Goal: Transaction & Acquisition: Purchase product/service

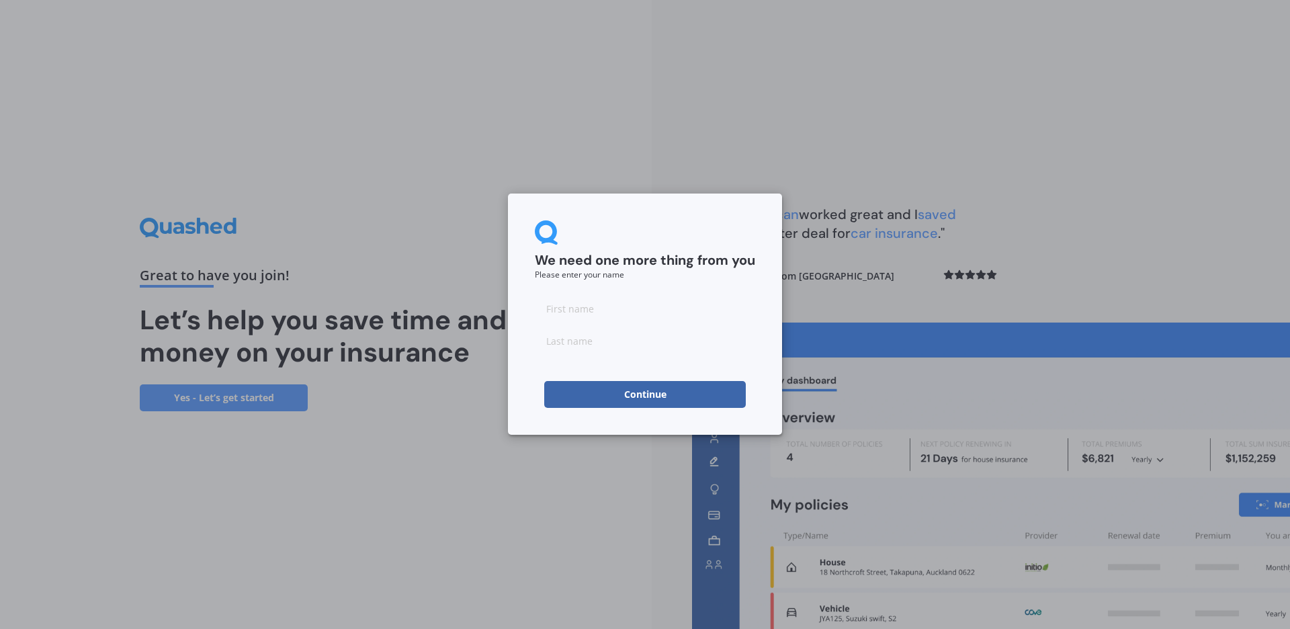
click at [607, 308] on input at bounding box center [645, 308] width 220 height 27
type input "[PERSON_NAME]"
click at [564, 340] on input "Lauthton" at bounding box center [645, 340] width 220 height 27
click at [559, 339] on input "Lauthton" at bounding box center [645, 340] width 220 height 27
click at [568, 339] on input "Laugthton" at bounding box center [645, 340] width 220 height 27
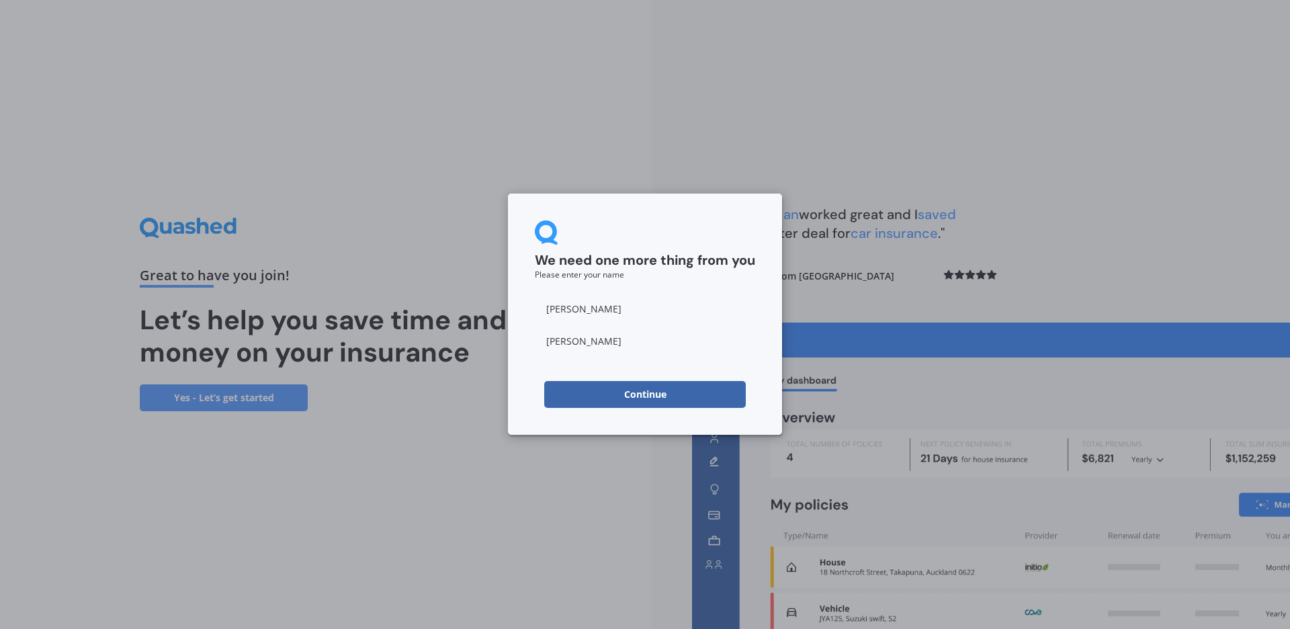
type input "[PERSON_NAME]"
click at [626, 393] on button "Continue" at bounding box center [645, 394] width 202 height 27
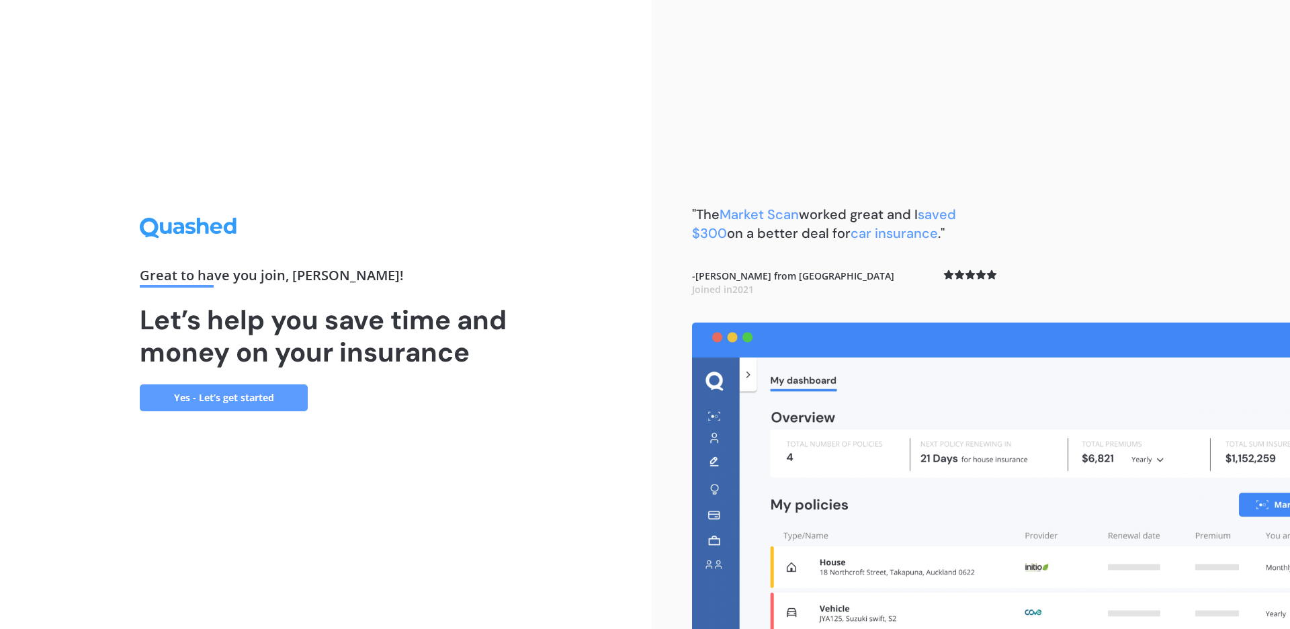
click at [253, 397] on link "Yes - Let’s get started" at bounding box center [224, 397] width 168 height 27
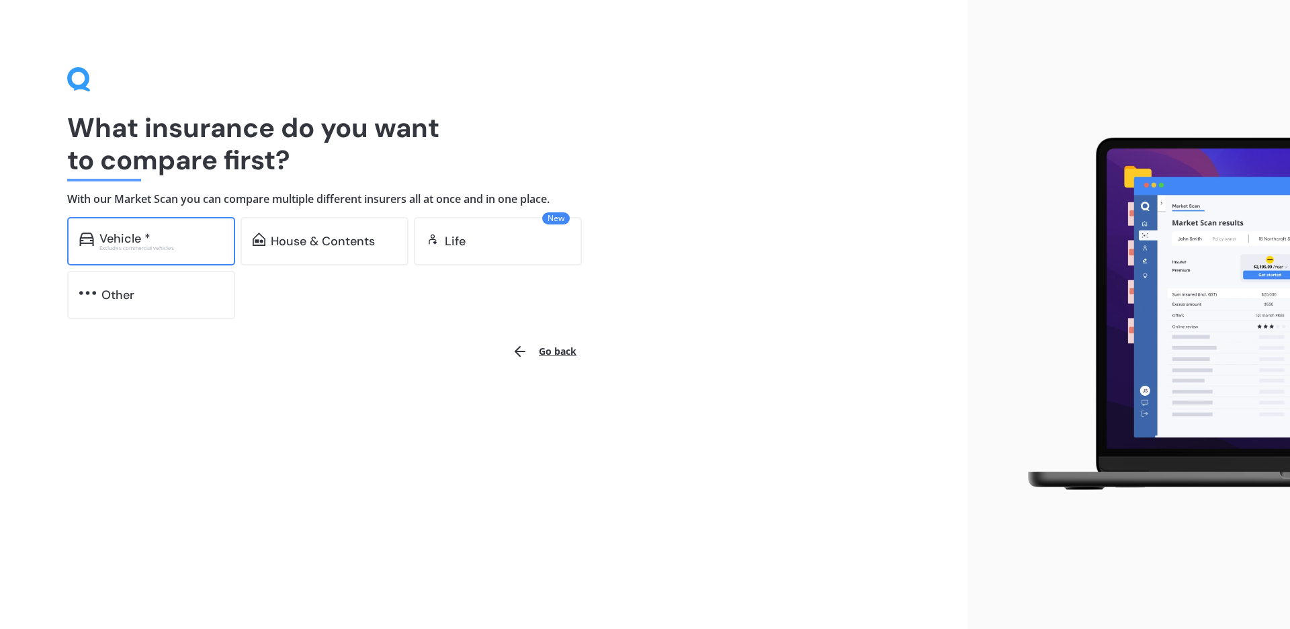
click at [160, 233] on div "Vehicle *" at bounding box center [161, 238] width 124 height 13
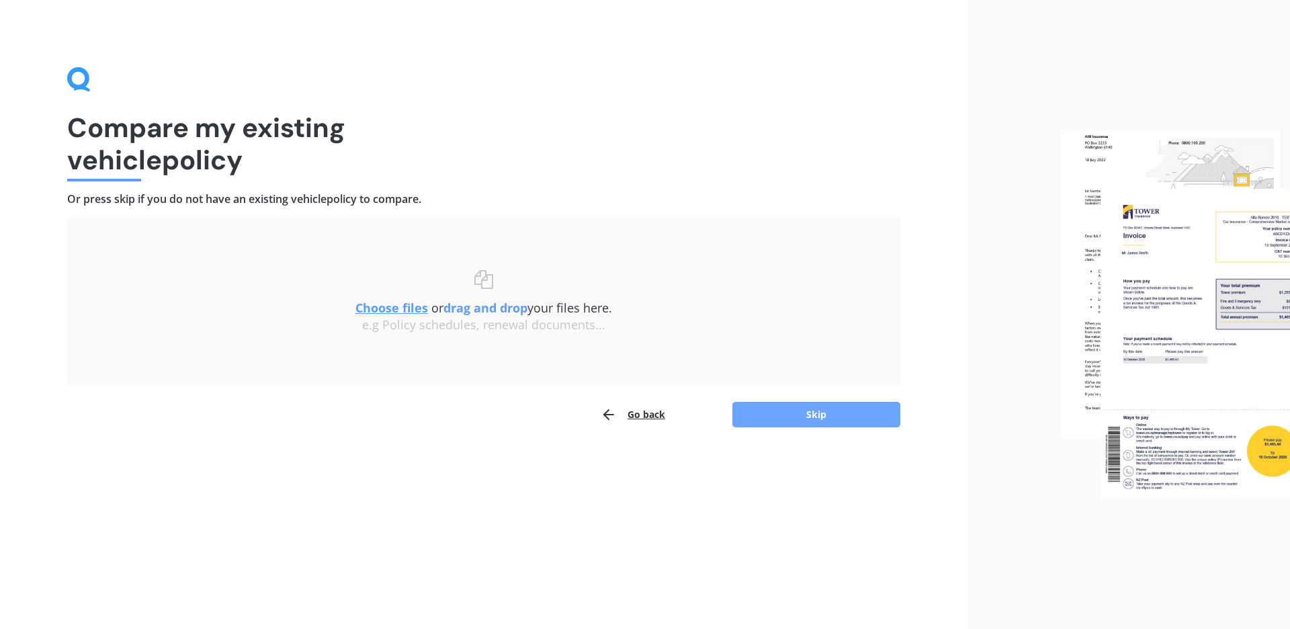
click at [793, 416] on button "Skip" at bounding box center [816, 415] width 168 height 26
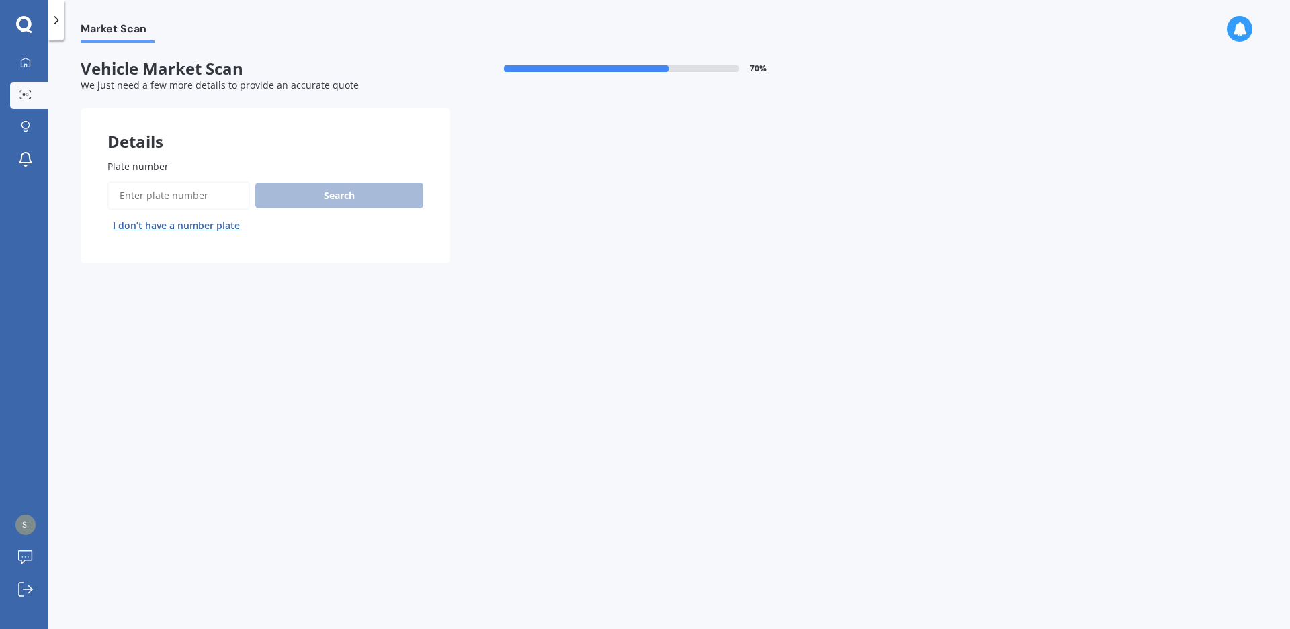
click at [138, 198] on input "Plate number" at bounding box center [178, 195] width 142 height 28
type input "PHS21"
click at [291, 203] on button "Search" at bounding box center [339, 196] width 168 height 26
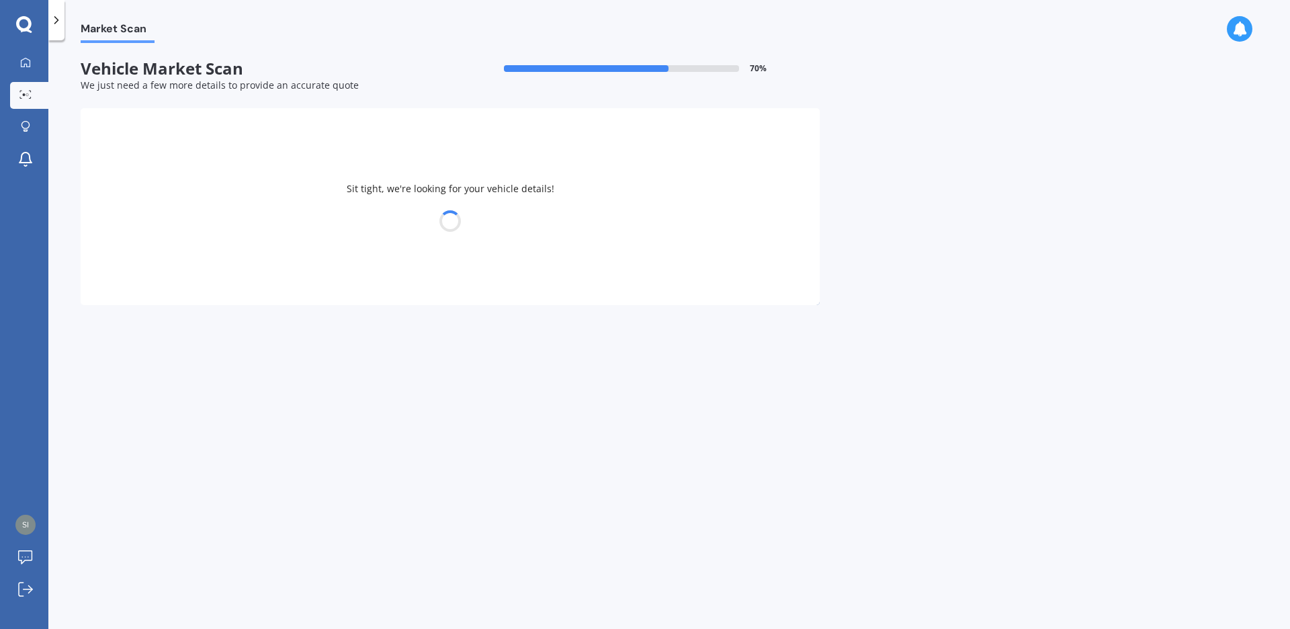
select select "ALFA ROMEO"
select select "[PERSON_NAME]"
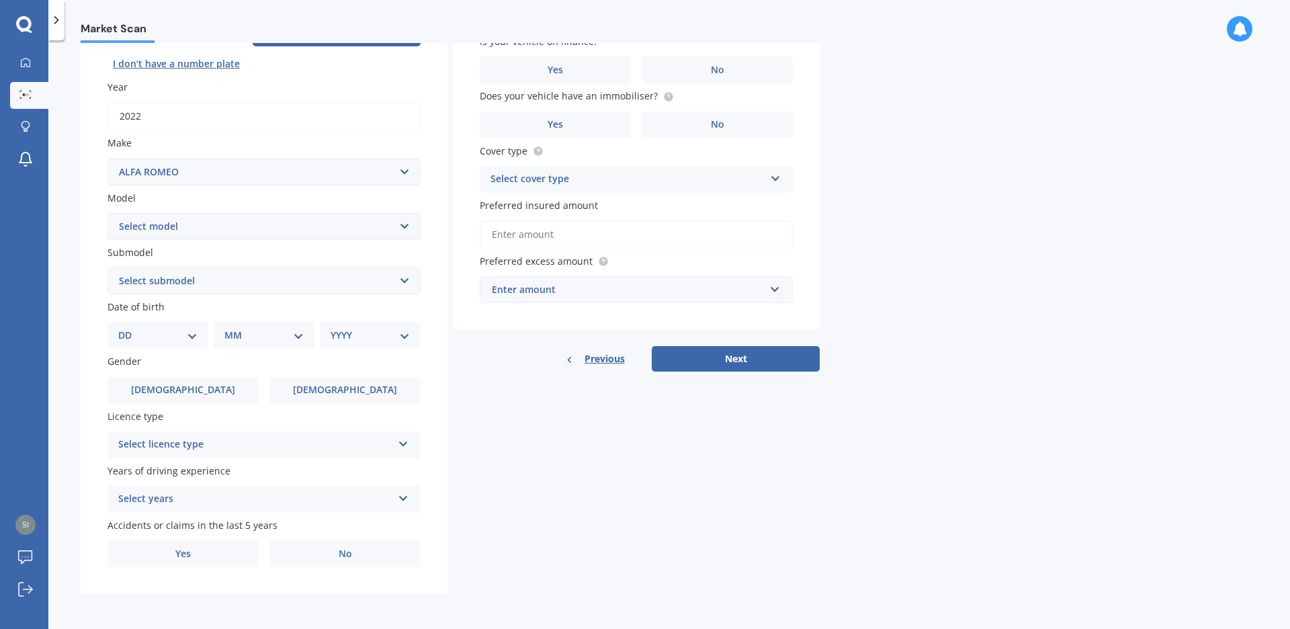
scroll to position [165, 0]
click at [401, 278] on select "Select submodel (All)" at bounding box center [263, 280] width 313 height 27
click at [107, 267] on select "Select submodel (All)" at bounding box center [263, 280] width 313 height 27
select select "(ALL)"
click option "(All)" at bounding box center [0, 0] width 0 height 0
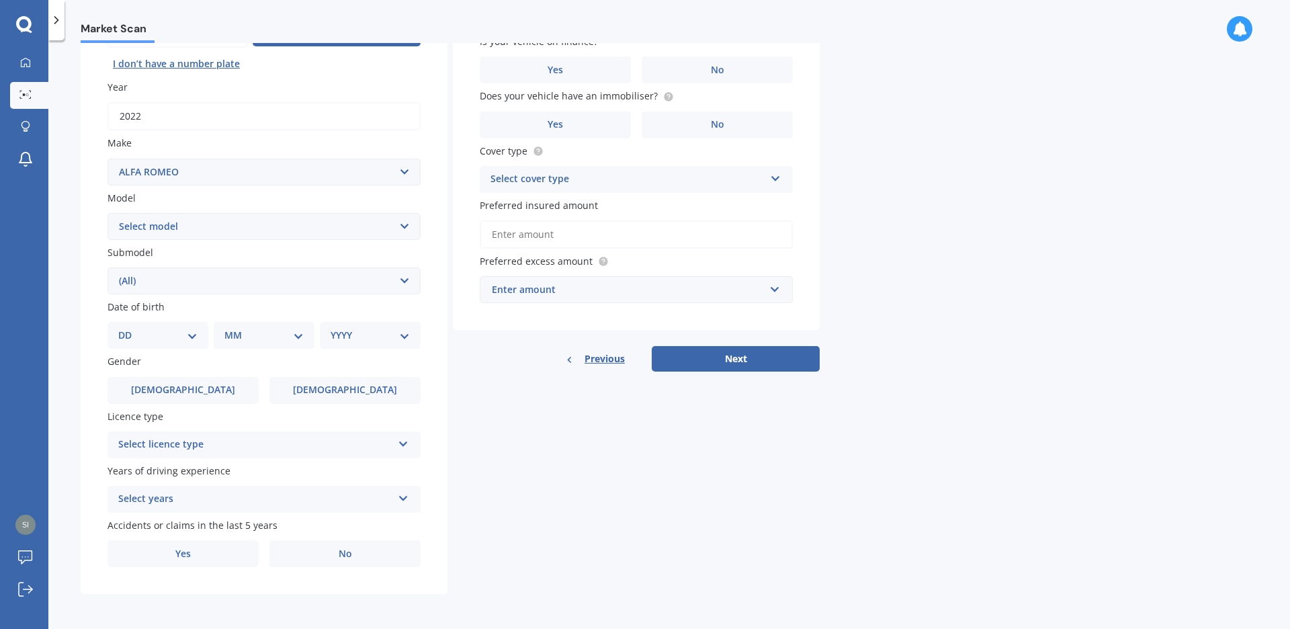
click at [118, 328] on select "DD 01 02 03 04 05 06 07 08 09 10 11 12 13 14 15 16 17 18 19 20 21 22 23 24 25 2…" at bounding box center [157, 335] width 79 height 15
select select "21"
click option "21" at bounding box center [0, 0] width 0 height 0
click at [230, 328] on select "MM 01 02 03 04 05 06 07 08 09 10 11 12" at bounding box center [267, 335] width 74 height 15
select select "11"
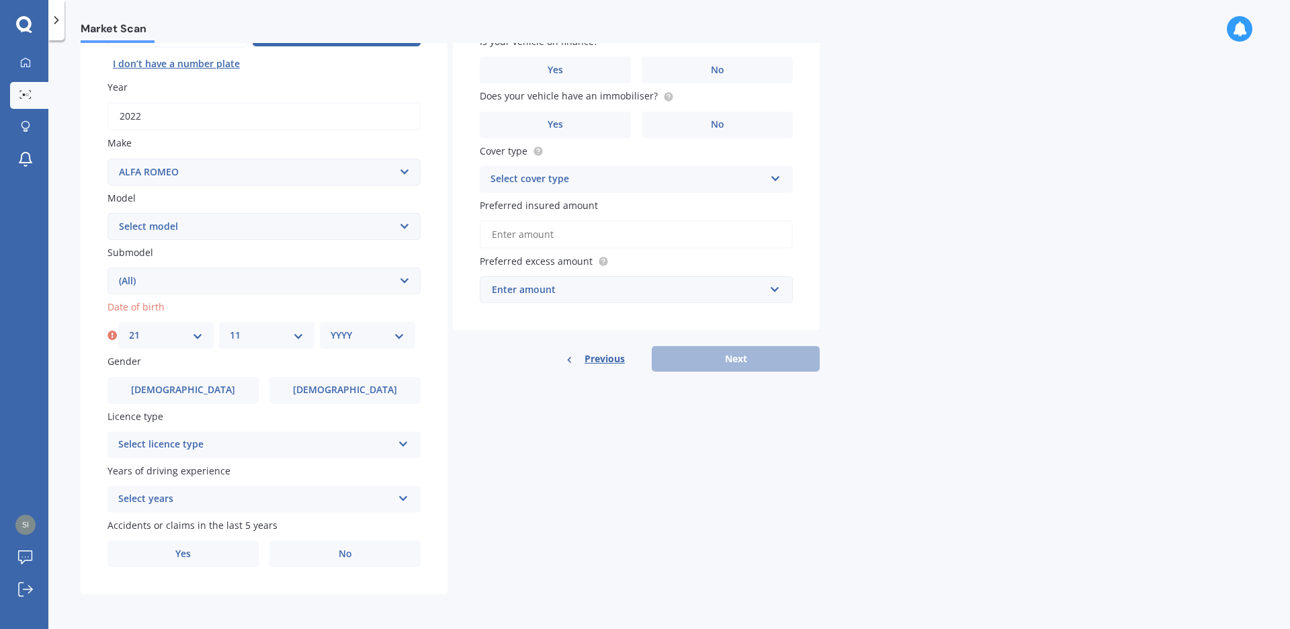
click option "11" at bounding box center [0, 0] width 0 height 0
click at [331, 328] on select "YYYY 2025 2024 2023 2022 2021 2020 2019 2018 2017 2016 2015 2014 2013 2012 2011…" at bounding box center [368, 335] width 74 height 15
click at [361, 330] on select "YYYY 2025 2024 2023 2022 2021 2020 2019 2018 2017 2016 2015 2014 2013 2012 2011…" at bounding box center [368, 335] width 74 height 15
click at [331, 328] on select "YYYY 2025 2024 2023 2022 2021 2020 2019 2018 2017 2016 2015 2014 2013 2012 2011…" at bounding box center [368, 335] width 74 height 15
select select "1977"
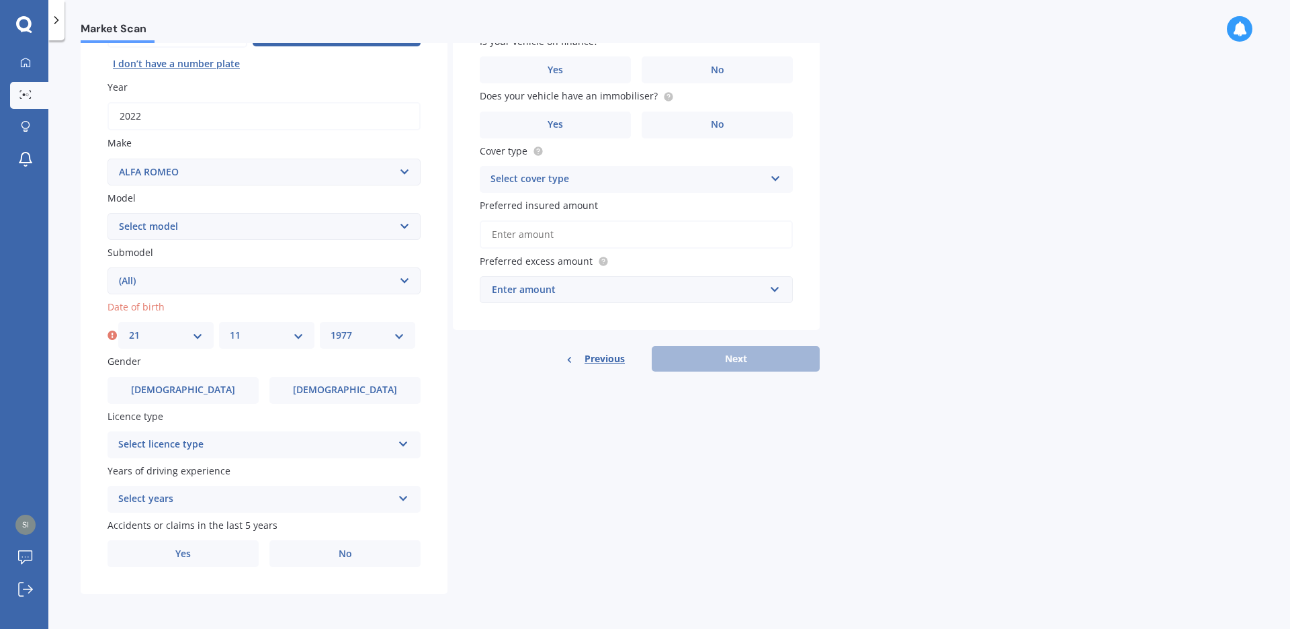
click option "1977" at bounding box center [0, 0] width 0 height 0
click at [410, 442] on div "Select licence type NZ Full NZ Restricted NZ Learners Australia United Kingdom …" at bounding box center [263, 444] width 313 height 27
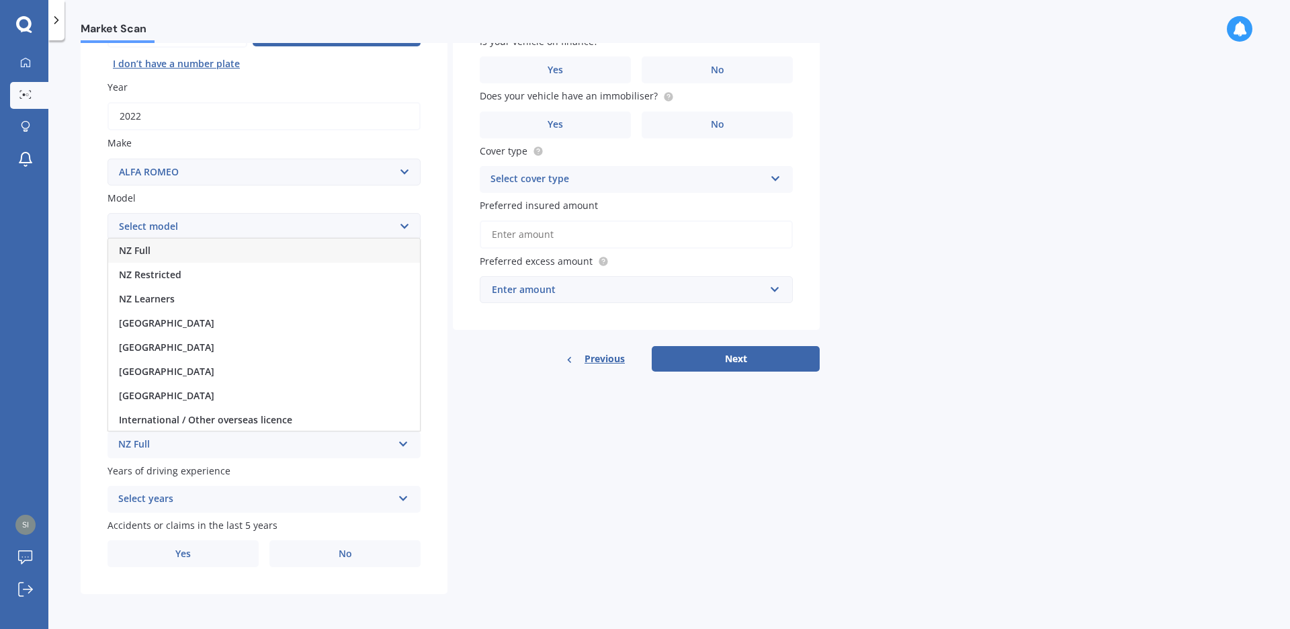
click at [151, 250] on div "NZ Full" at bounding box center [264, 251] width 312 height 24
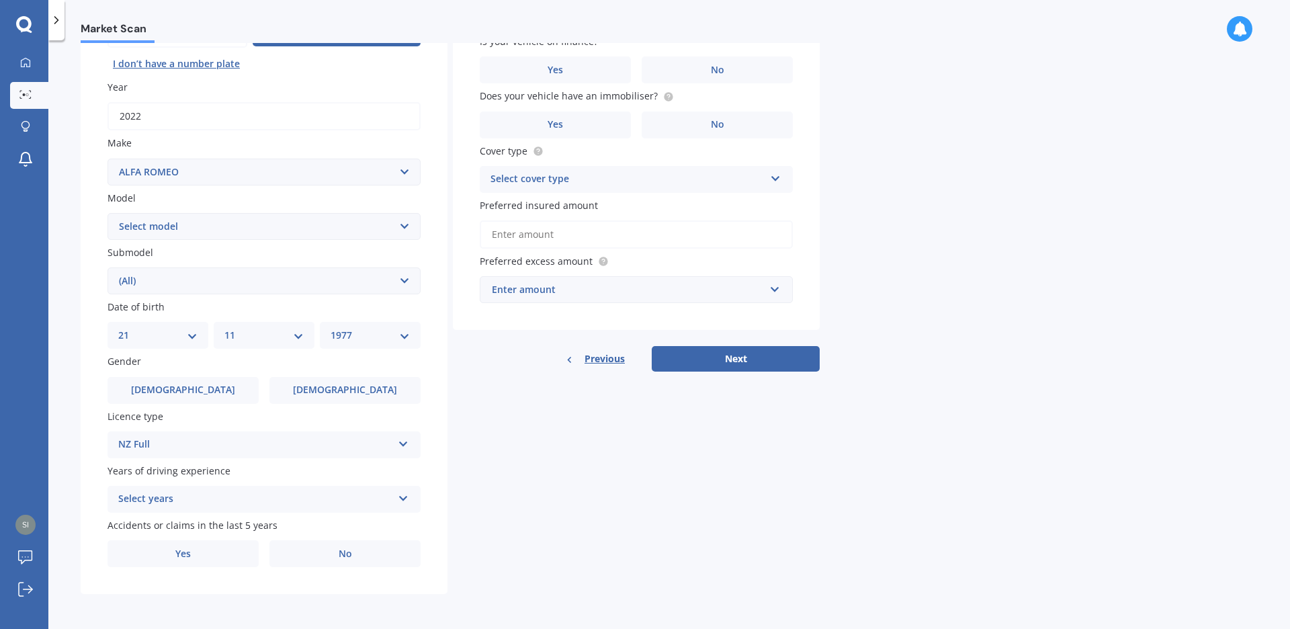
click at [404, 505] on div "Select years 5 or more years 4 years 3 years 2 years 1 year" at bounding box center [263, 499] width 313 height 27
click at [206, 375] on div "5 or more years" at bounding box center [264, 376] width 312 height 24
click at [202, 559] on label "Yes" at bounding box center [182, 553] width 151 height 27
click at [0, 0] on input "Yes" at bounding box center [0, 0] width 0 height 0
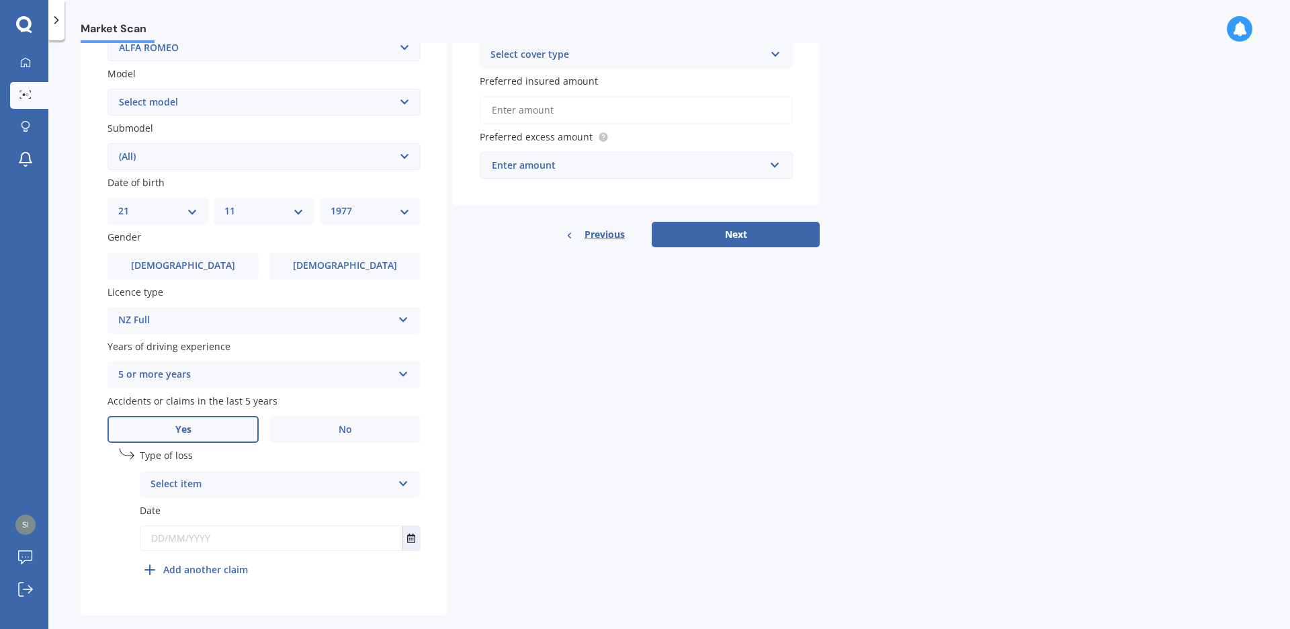
scroll to position [312, 0]
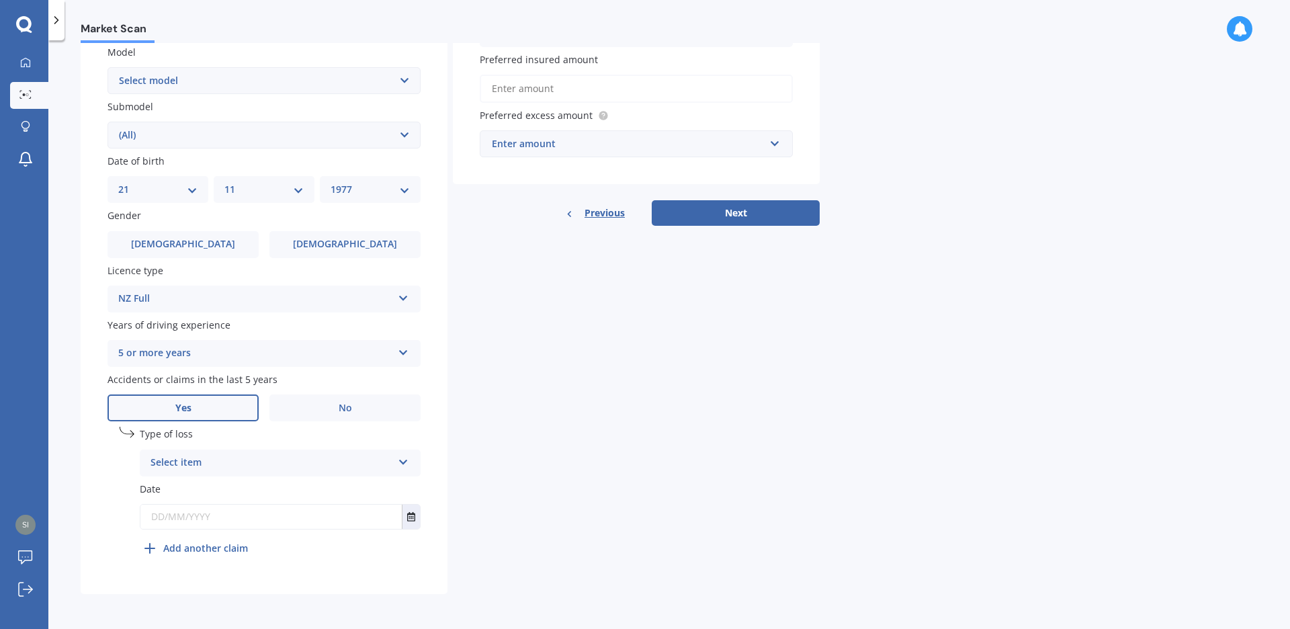
click at [408, 459] on icon at bounding box center [403, 459] width 11 height 9
click at [195, 515] on span "Not at fault accident" at bounding box center [198, 513] width 95 height 13
click at [196, 515] on input "text" at bounding box center [270, 517] width 261 height 24
click at [408, 522] on button "Select date" at bounding box center [411, 517] width 18 height 24
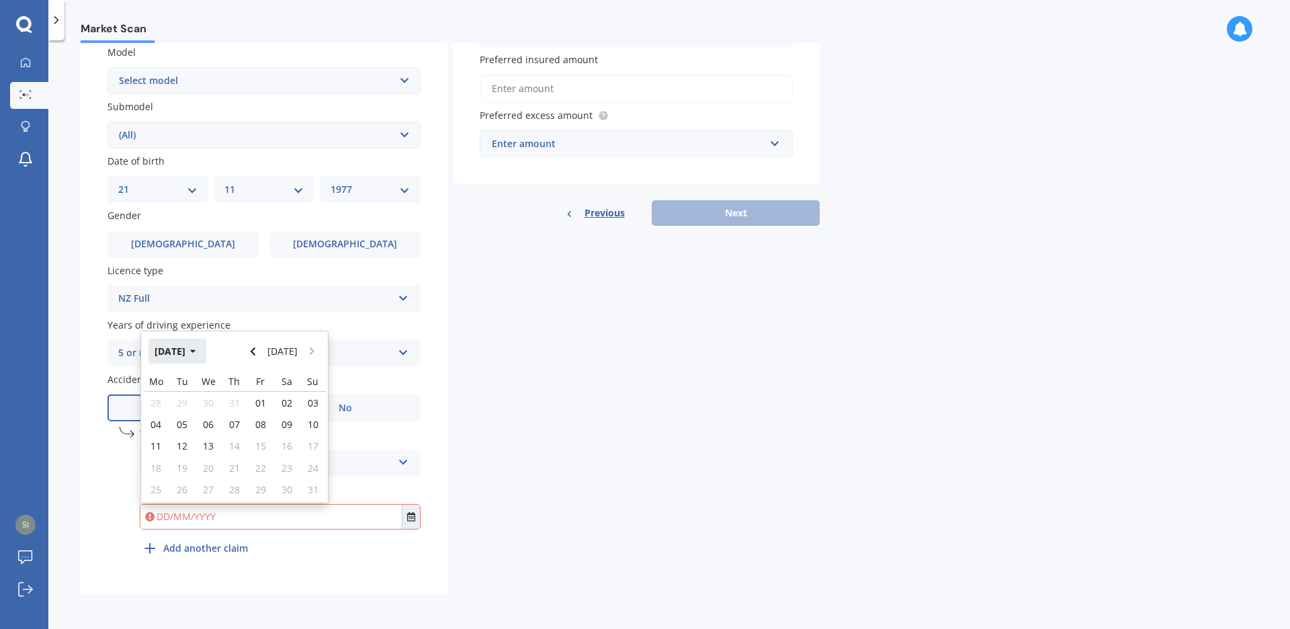
click at [199, 353] on button "Aug 2025" at bounding box center [177, 351] width 58 height 24
click at [265, 400] on div "Mar" at bounding box center [257, 394] width 46 height 42
click at [201, 347] on button "Mar 2025" at bounding box center [177, 347] width 58 height 24
click at [213, 400] on span "Feb" at bounding box center [212, 394] width 16 height 13
click at [209, 484] on span "26" at bounding box center [208, 489] width 11 height 13
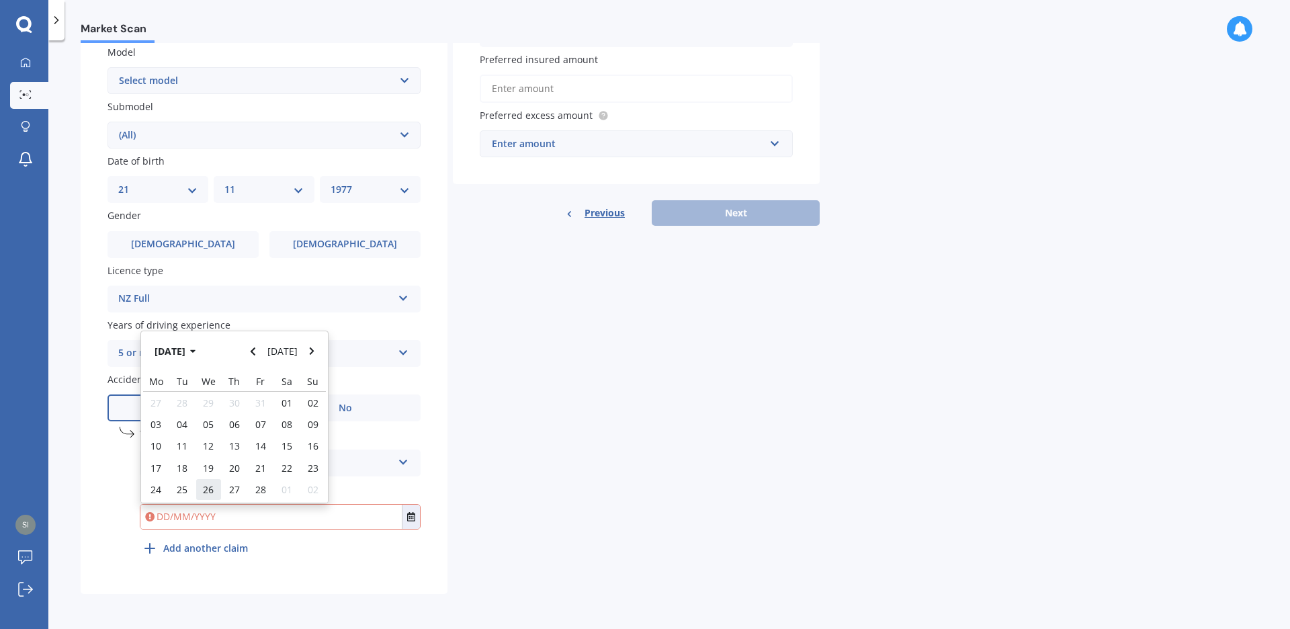
type input "26/02/2025"
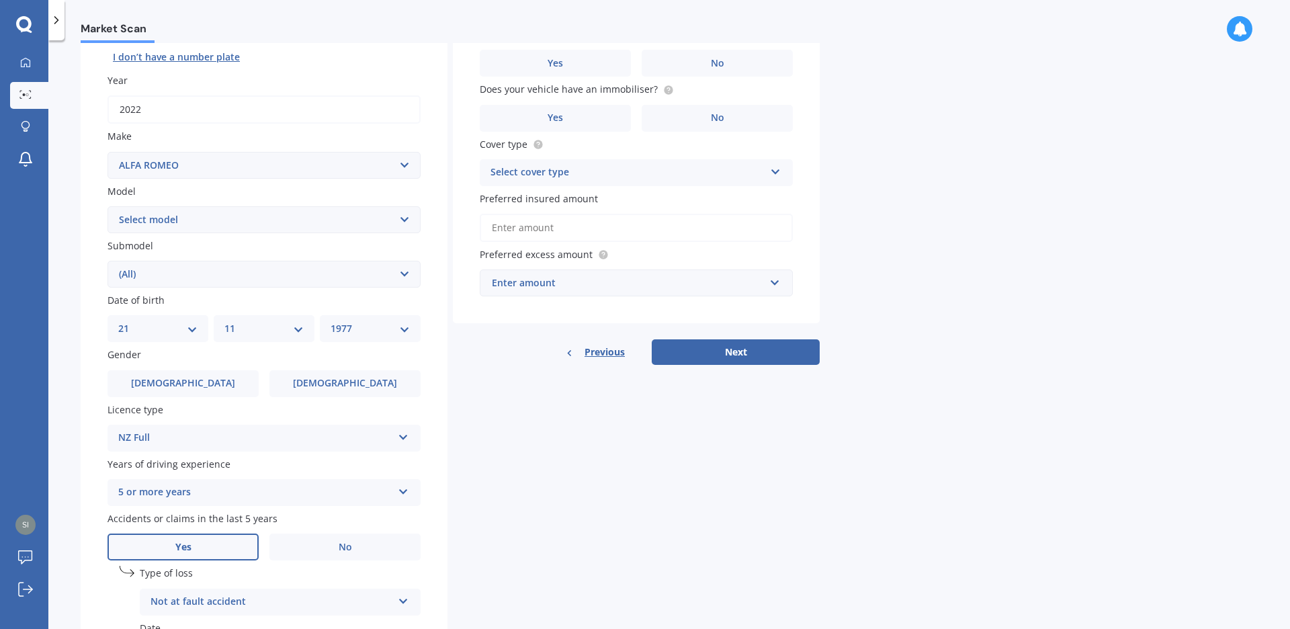
scroll to position [82, 0]
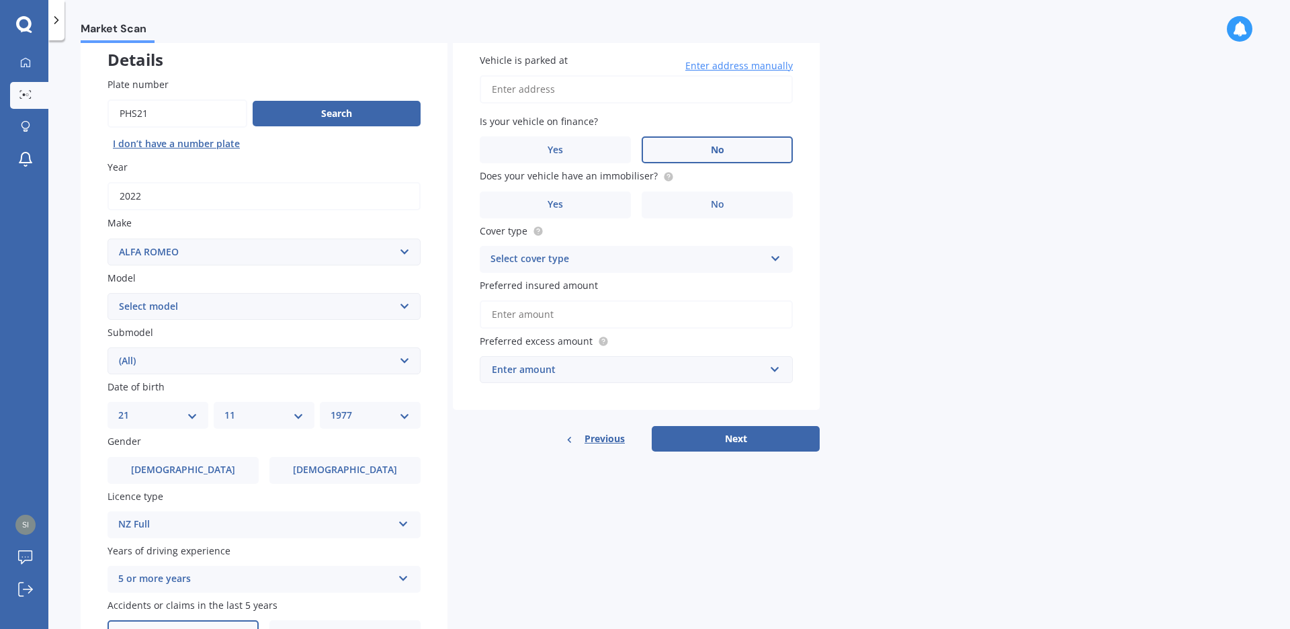
click at [697, 157] on label "No" at bounding box center [717, 149] width 151 height 27
click at [0, 0] on input "No" at bounding box center [0, 0] width 0 height 0
click at [597, 200] on label "Yes" at bounding box center [555, 204] width 151 height 27
click at [0, 0] on input "Yes" at bounding box center [0, 0] width 0 height 0
click at [771, 259] on icon at bounding box center [775, 255] width 11 height 9
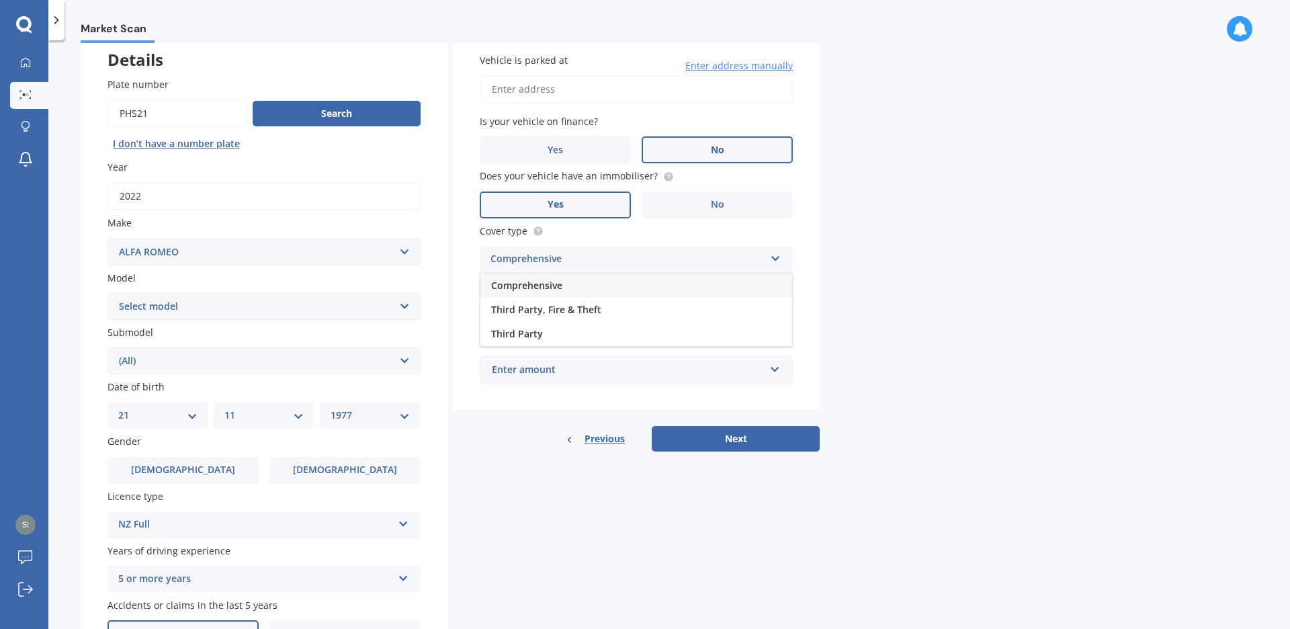
click at [739, 288] on div "Comprehensive" at bounding box center [636, 285] width 312 height 24
click at [656, 313] on input "Preferred insured amount" at bounding box center [636, 314] width 313 height 28
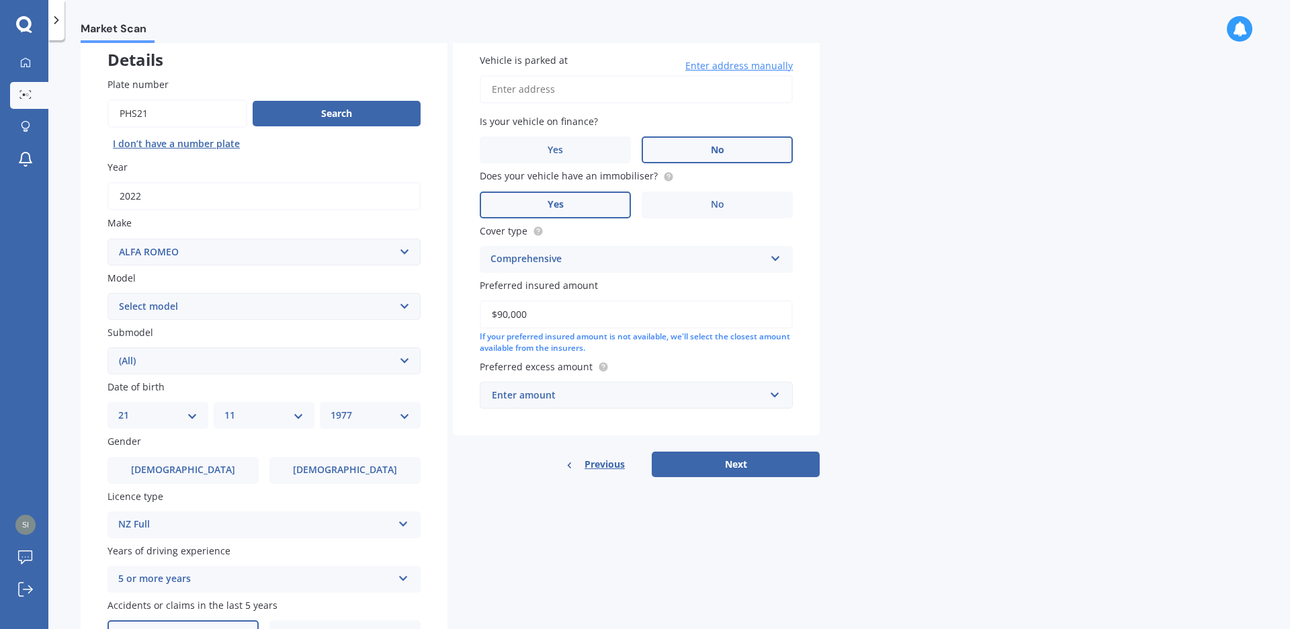
type input "$90,000"
click at [777, 397] on icon at bounding box center [774, 392] width 11 height 9
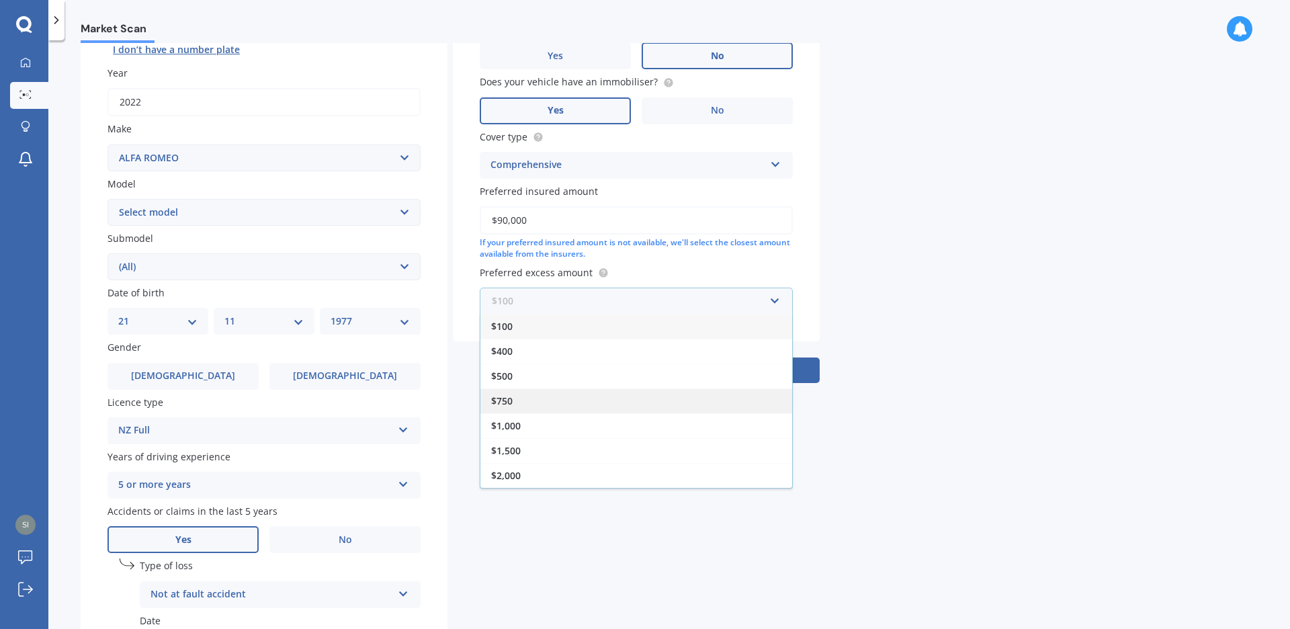
scroll to position [235, 0]
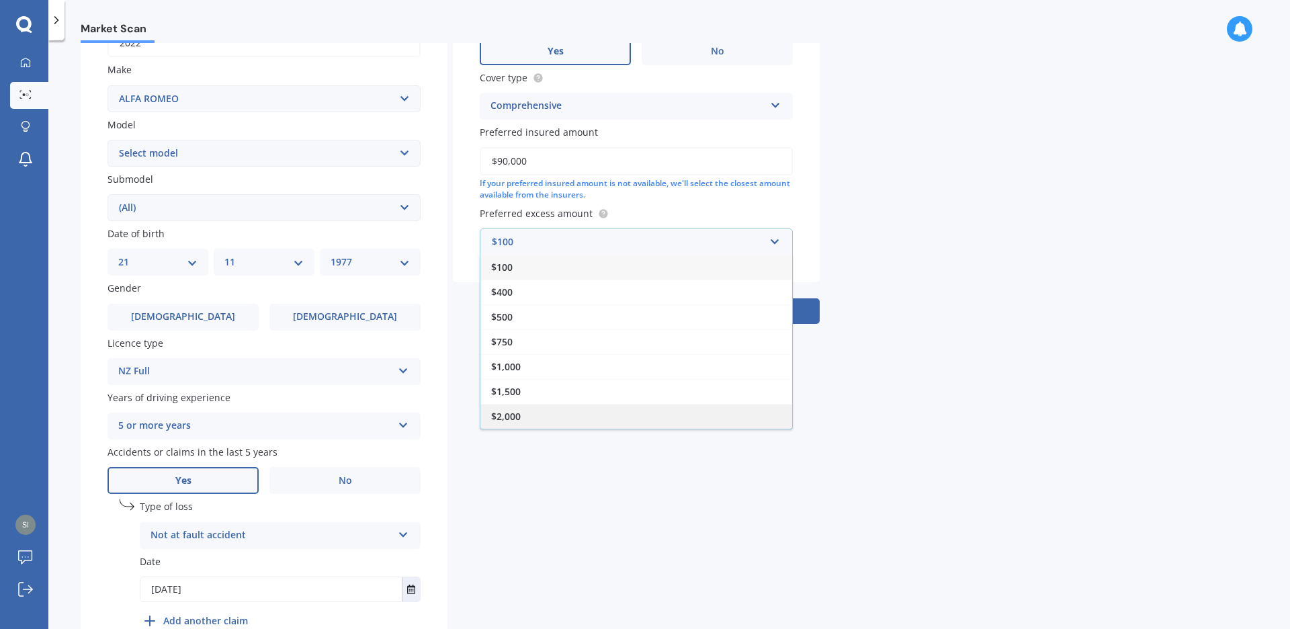
click at [529, 423] on div "$2,000" at bounding box center [636, 416] width 312 height 25
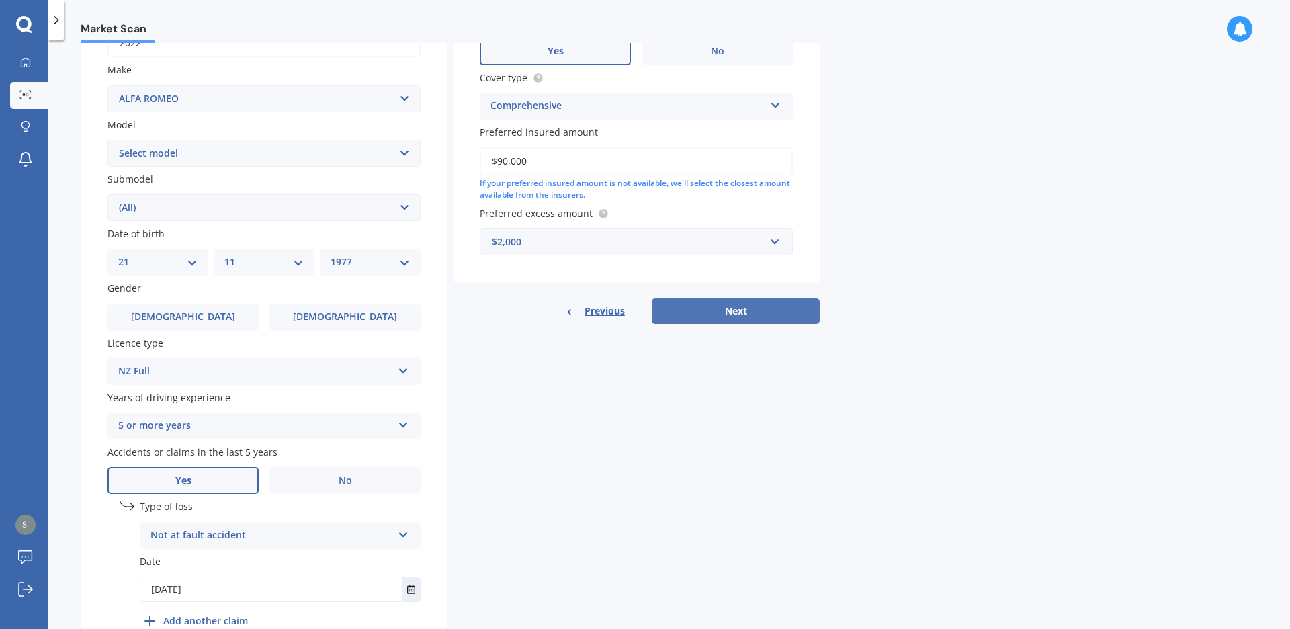
click at [730, 309] on button "Next" at bounding box center [736, 311] width 168 height 26
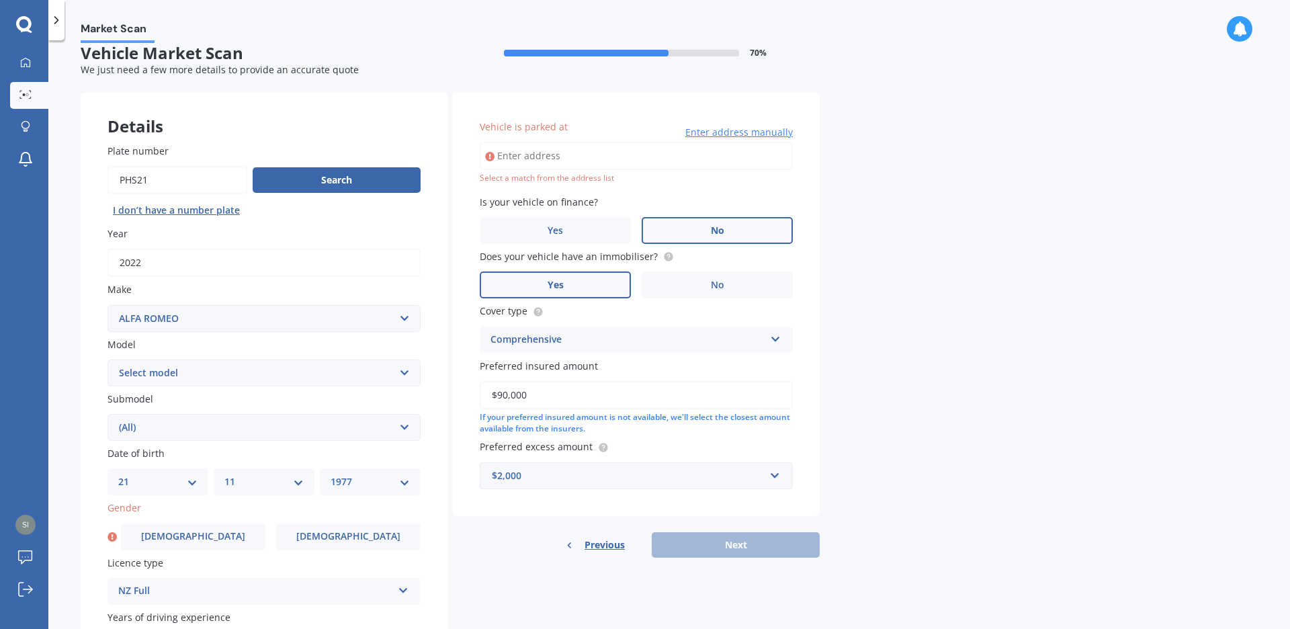
scroll to position [5, 0]
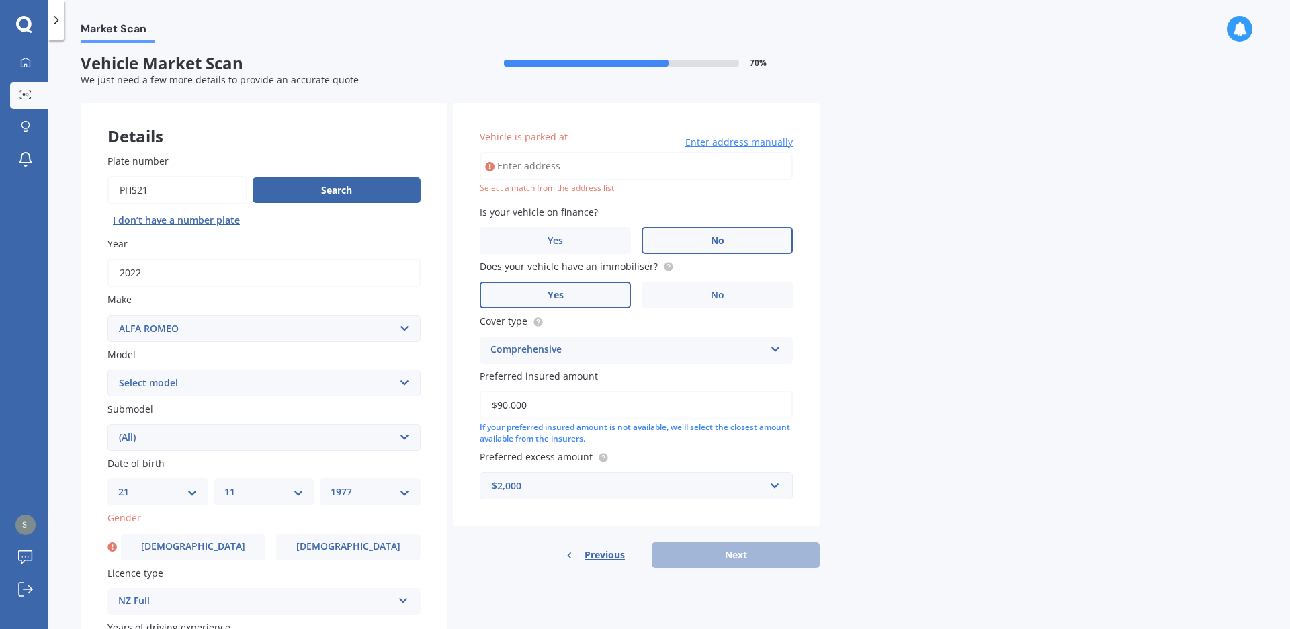
click at [661, 160] on input "Vehicle is parked at" at bounding box center [636, 166] width 313 height 28
type input "[STREET_ADDRESS][PERSON_NAME]"
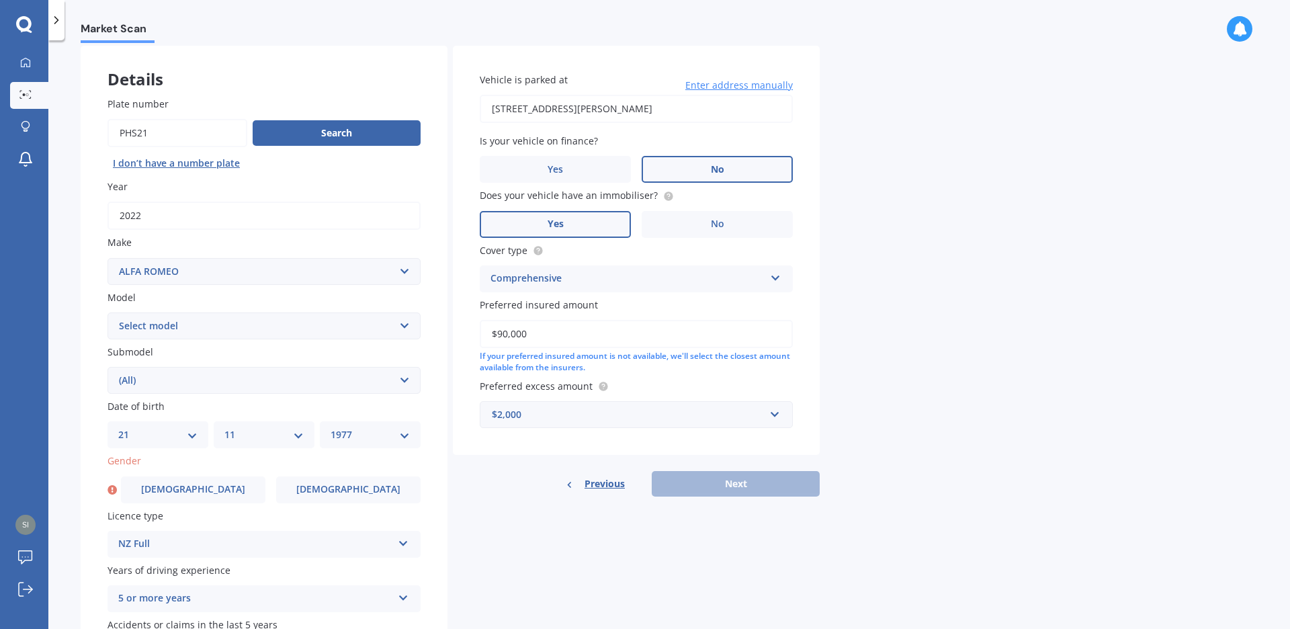
scroll to position [159, 0]
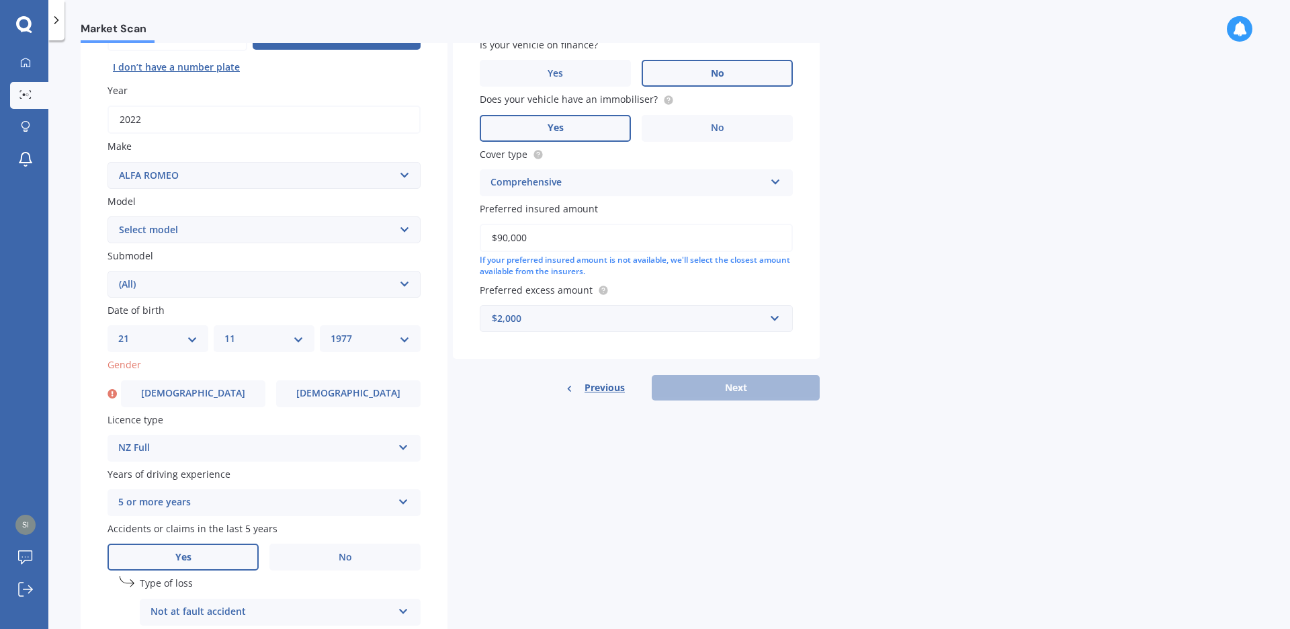
click at [707, 398] on div "Previous Next" at bounding box center [636, 388] width 367 height 26
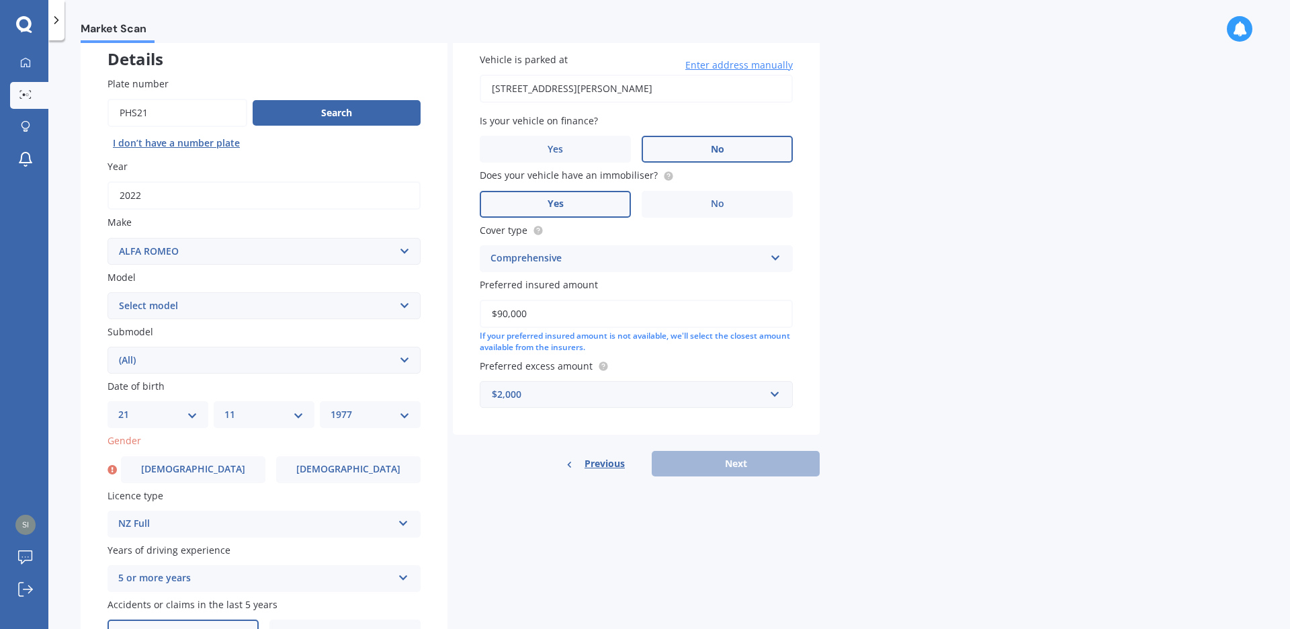
scroll to position [82, 0]
click at [219, 476] on label "[DEMOGRAPHIC_DATA]" at bounding box center [193, 470] width 144 height 27
click at [0, 0] on input "[DEMOGRAPHIC_DATA]" at bounding box center [0, 0] width 0 height 0
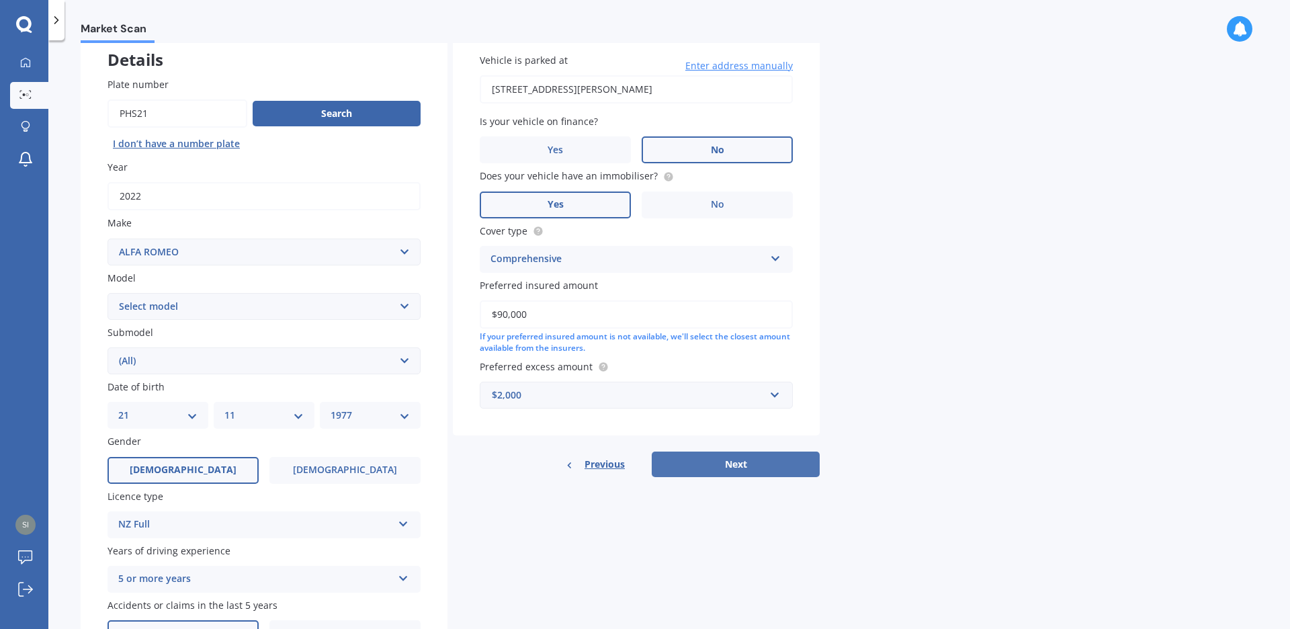
click at [677, 467] on button "Next" at bounding box center [736, 464] width 168 height 26
select select "21"
select select "11"
select select "1977"
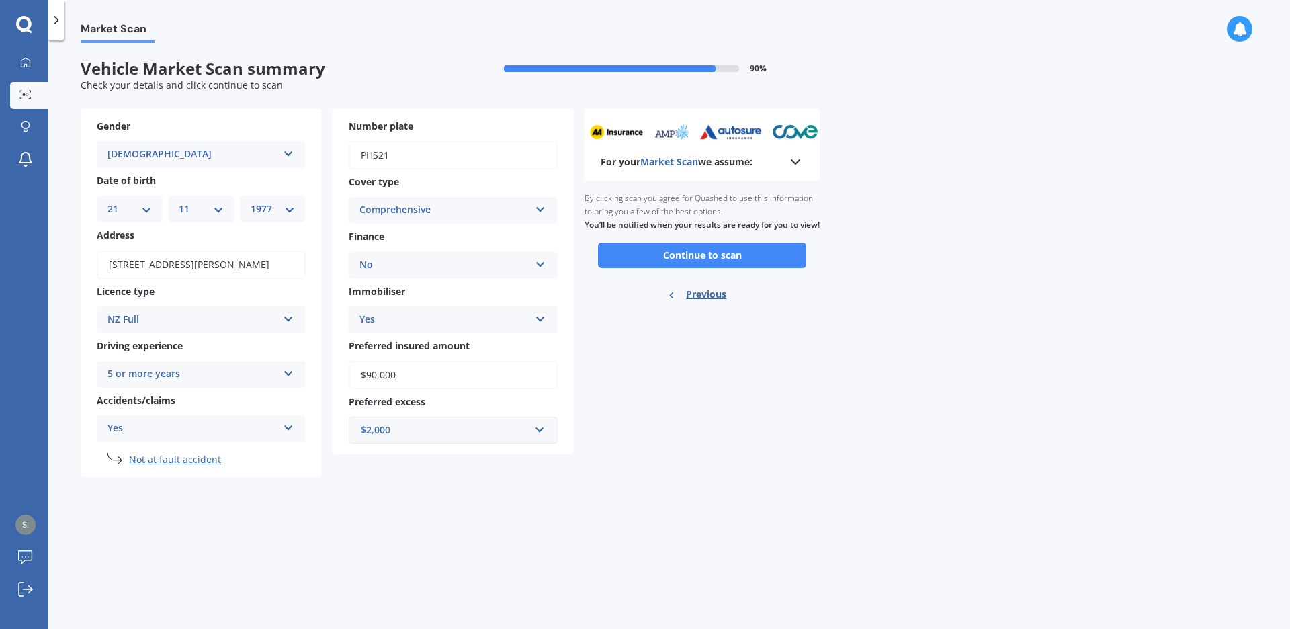
scroll to position [0, 0]
click at [684, 268] on button "Continue to scan" at bounding box center [702, 256] width 208 height 26
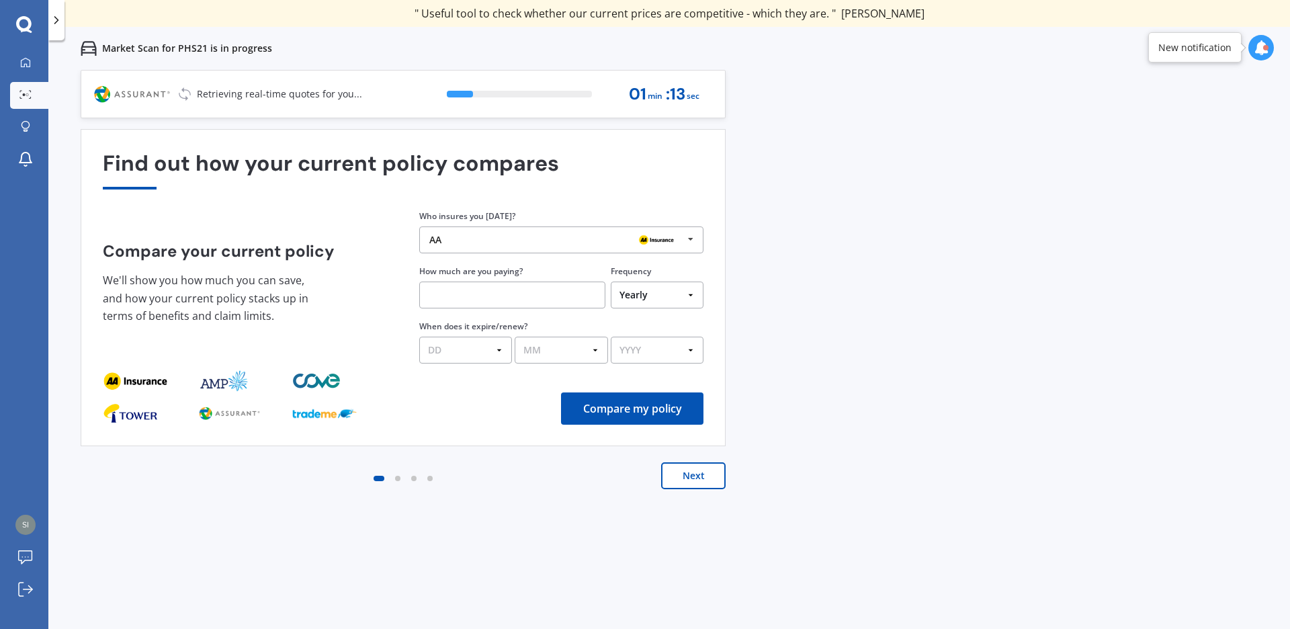
click at [681, 481] on button "Next" at bounding box center [693, 475] width 64 height 27
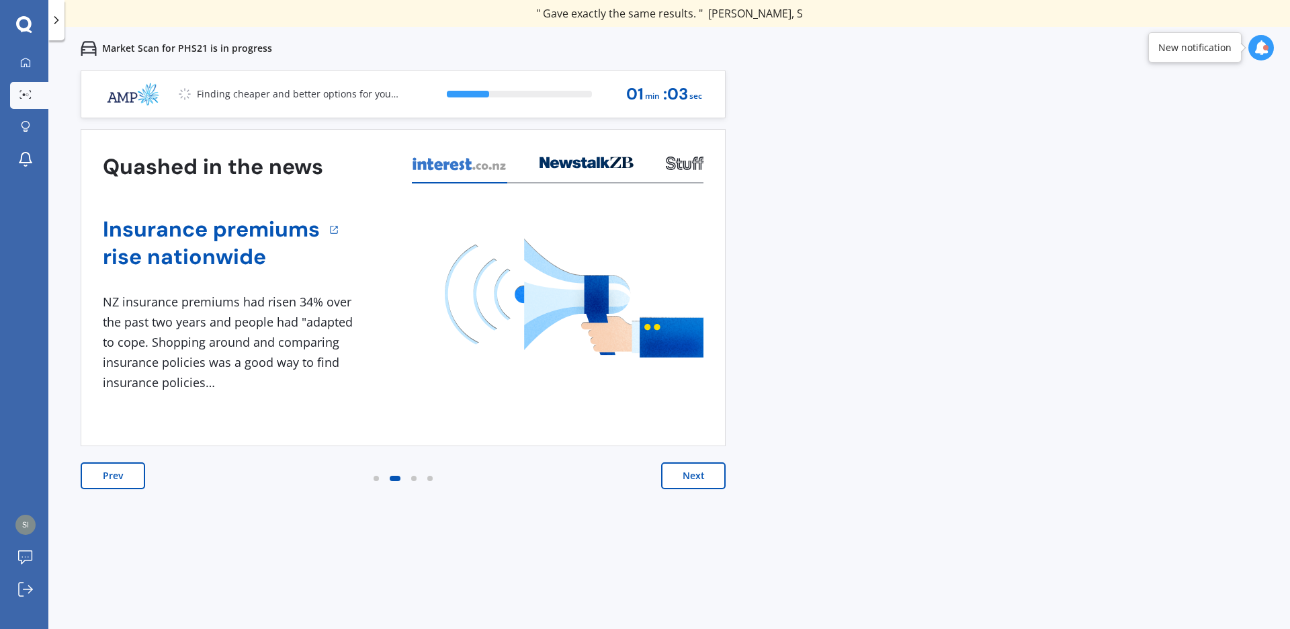
click at [681, 479] on button "Next" at bounding box center [693, 475] width 64 height 27
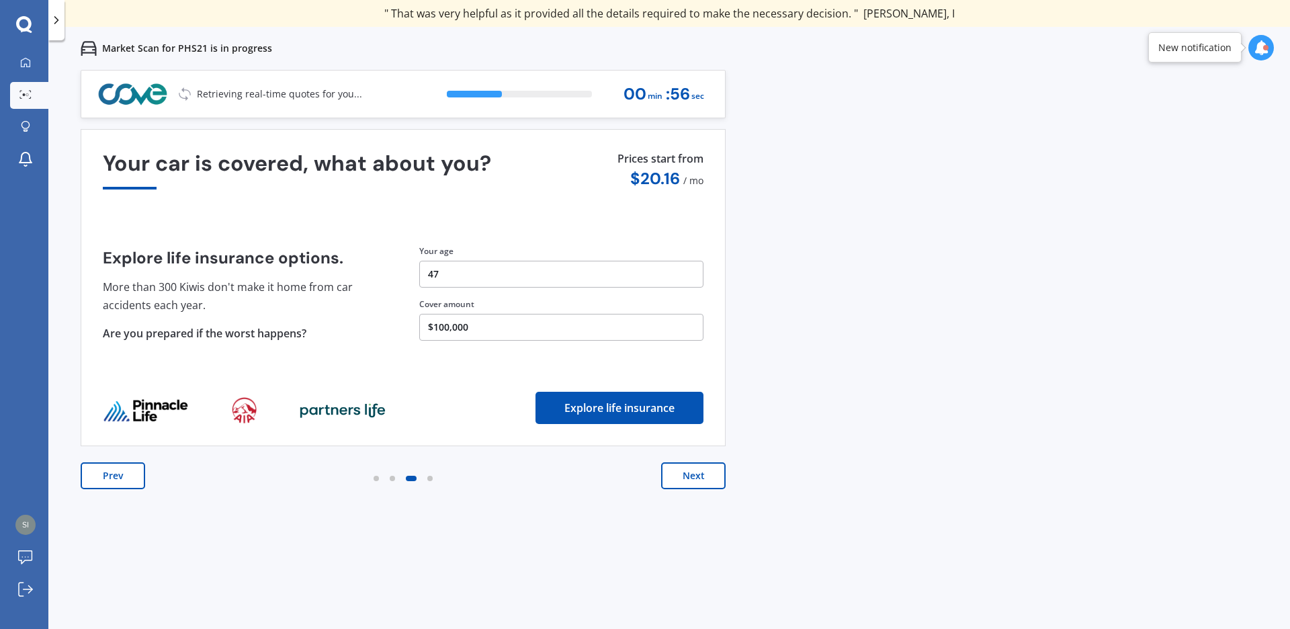
click at [681, 476] on button "Next" at bounding box center [693, 475] width 64 height 27
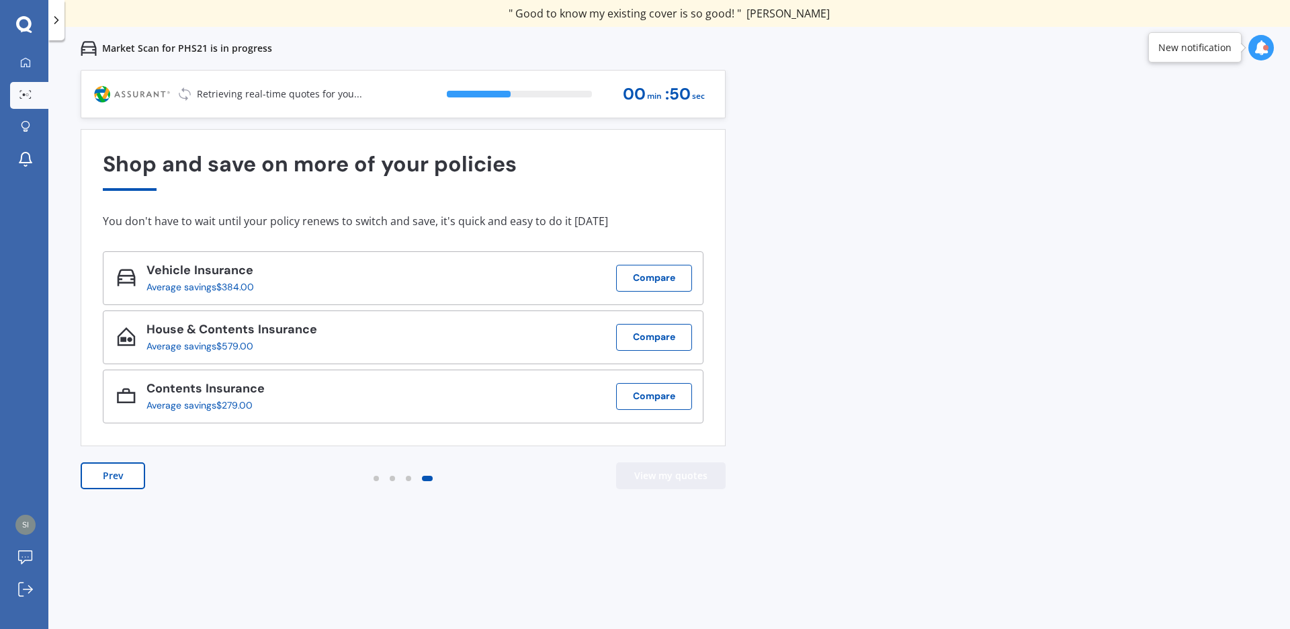
click at [673, 476] on button "View my quotes" at bounding box center [671, 475] width 110 height 27
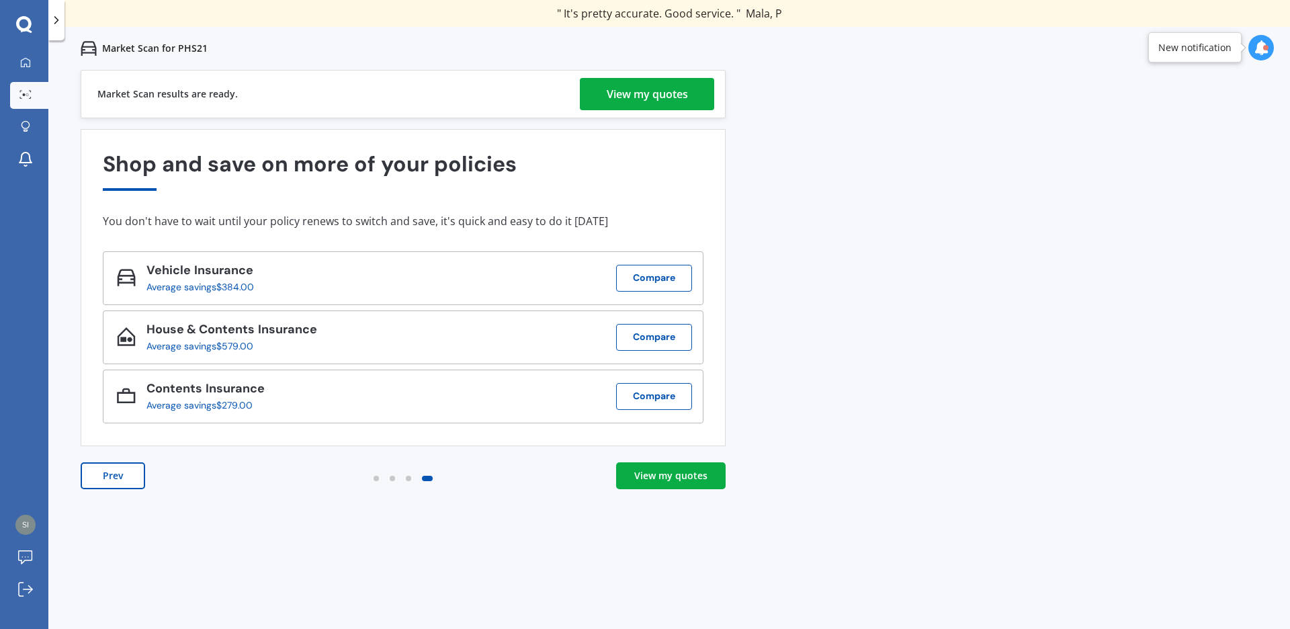
click at [676, 472] on div "View my quotes" at bounding box center [670, 475] width 73 height 13
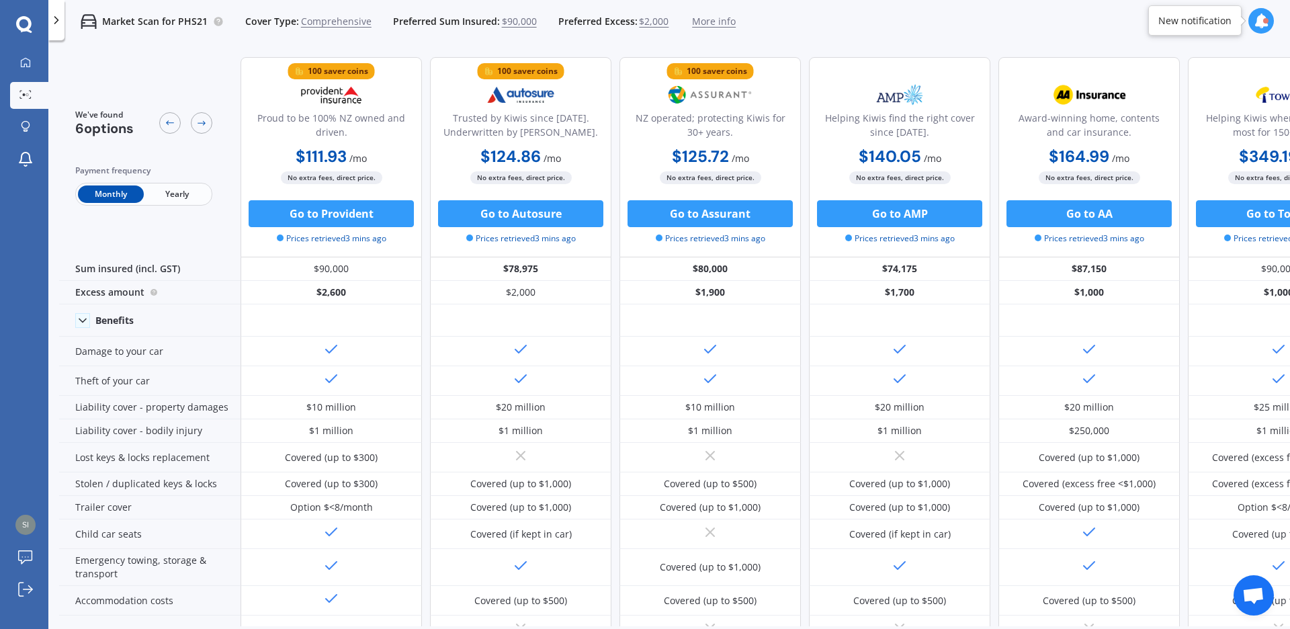
click at [169, 201] on span "Yearly" at bounding box center [177, 193] width 66 height 17
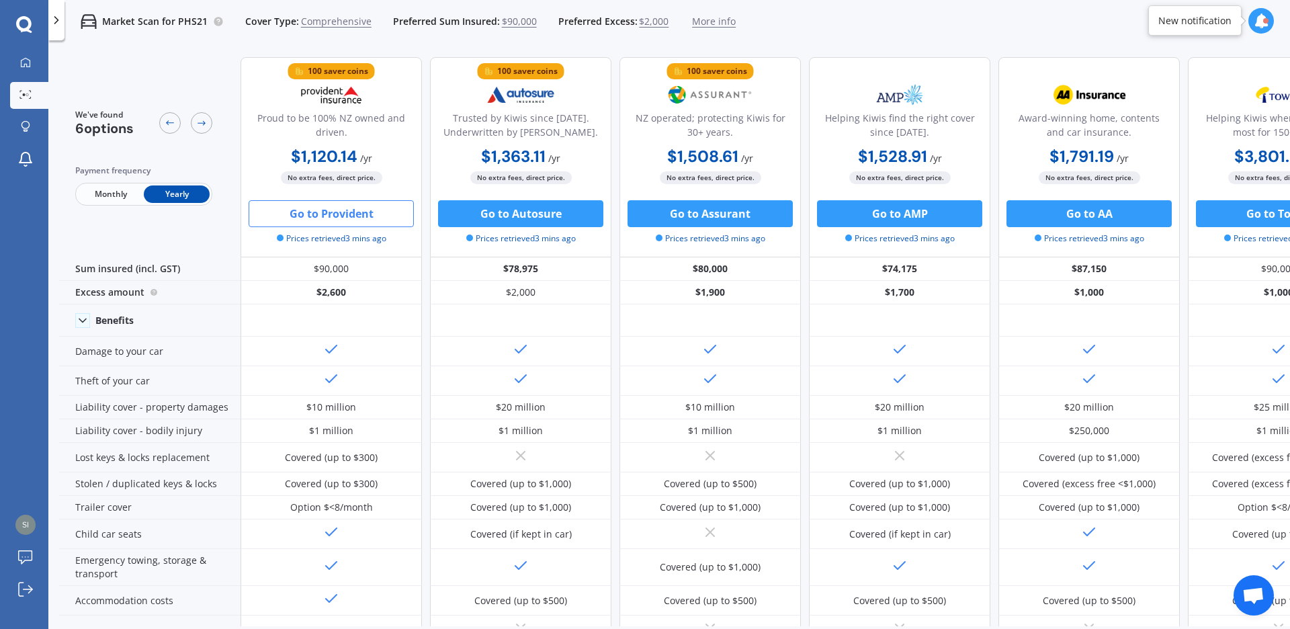
click at [348, 216] on button "Go to Provident" at bounding box center [331, 213] width 165 height 27
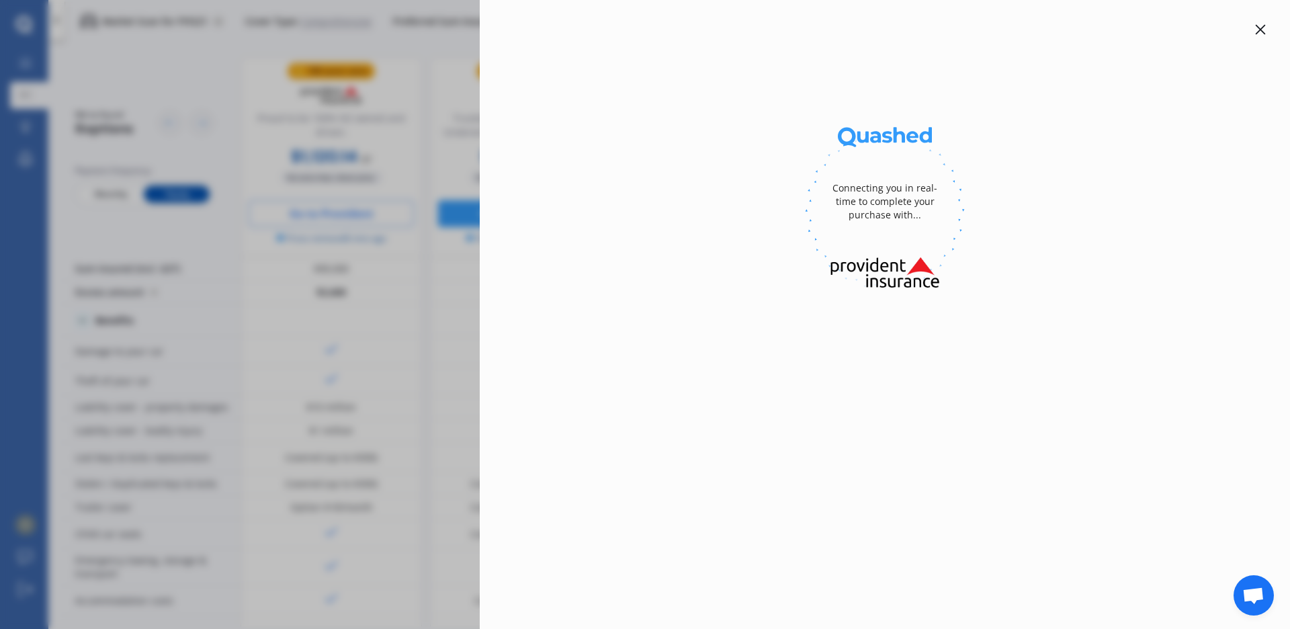
select select "full"
select select "[STREET_ADDRESS][PERSON_NAME]"
select select "ALFA ROMEO"
select select "[PERSON_NAME]"
select select "NO"
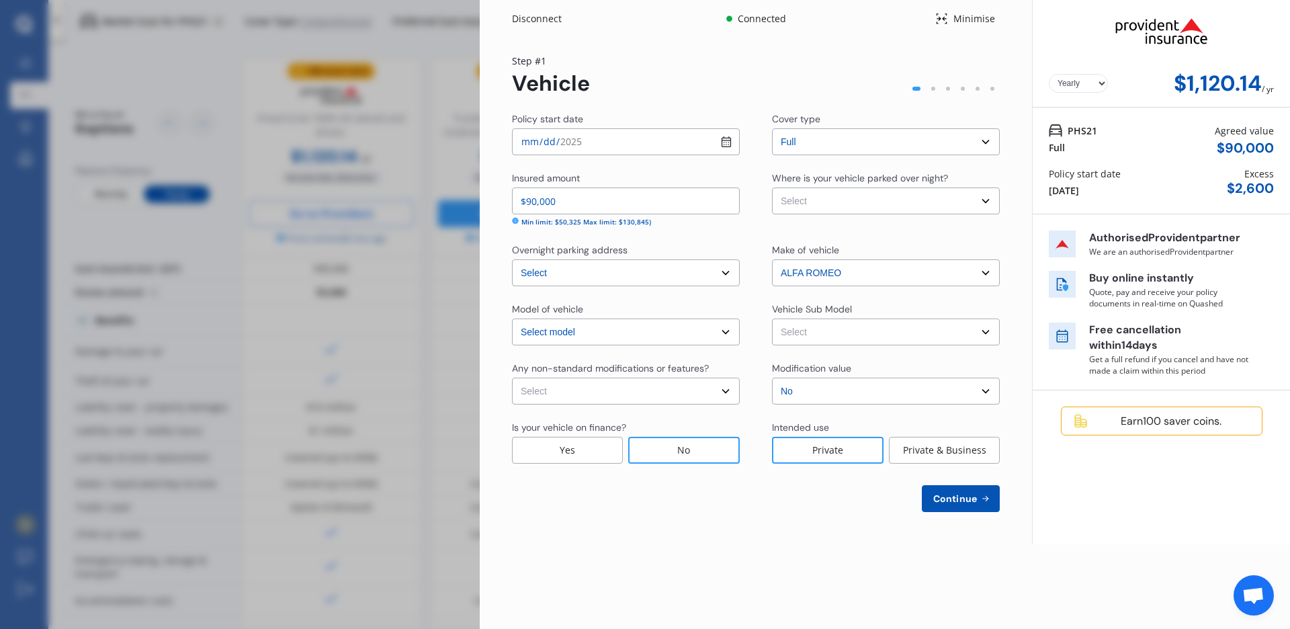
click at [772, 318] on select "Select Giulia Quadrifoglio Sedan 4dr Spts Auto 8sp 2.9TTI" at bounding box center [886, 331] width 228 height 27
select select "NZVALFA2022AEAC"
click option "[PERSON_NAME] Sedan 4dr Spts Auto 8sp 2.9TTI" at bounding box center [0, 0] width 0 height 0
click at [772, 187] on select "Select Garage (fully enclosed) Off Street Parking Other" at bounding box center [886, 200] width 228 height 27
select select "OFF-STREET"
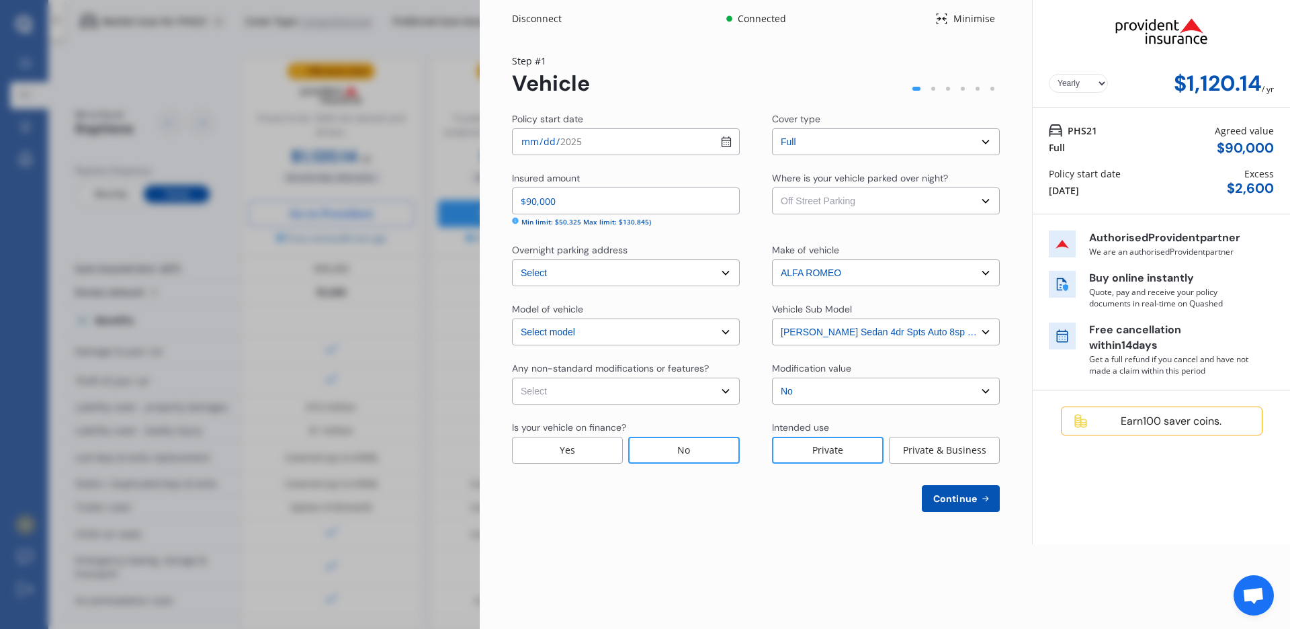
click option "Off Street Parking" at bounding box center [0, 0] width 0 height 0
click at [961, 501] on span "Continue" at bounding box center [955, 498] width 49 height 11
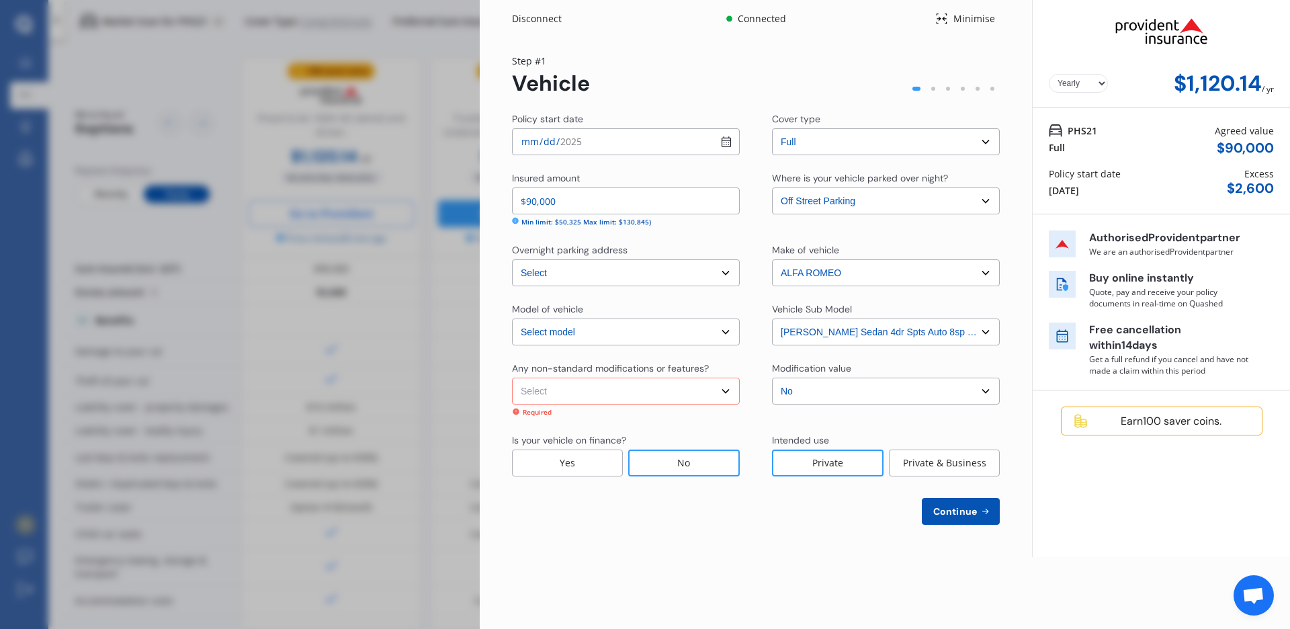
click at [962, 515] on span "Continue" at bounding box center [955, 511] width 49 height 11
click at [512, 378] on select "Select None Nitrous Oxide System(NOS) Roll Cage Full Racing Harness" at bounding box center [626, 391] width 228 height 27
select select "none"
click option "None" at bounding box center [0, 0] width 0 height 0
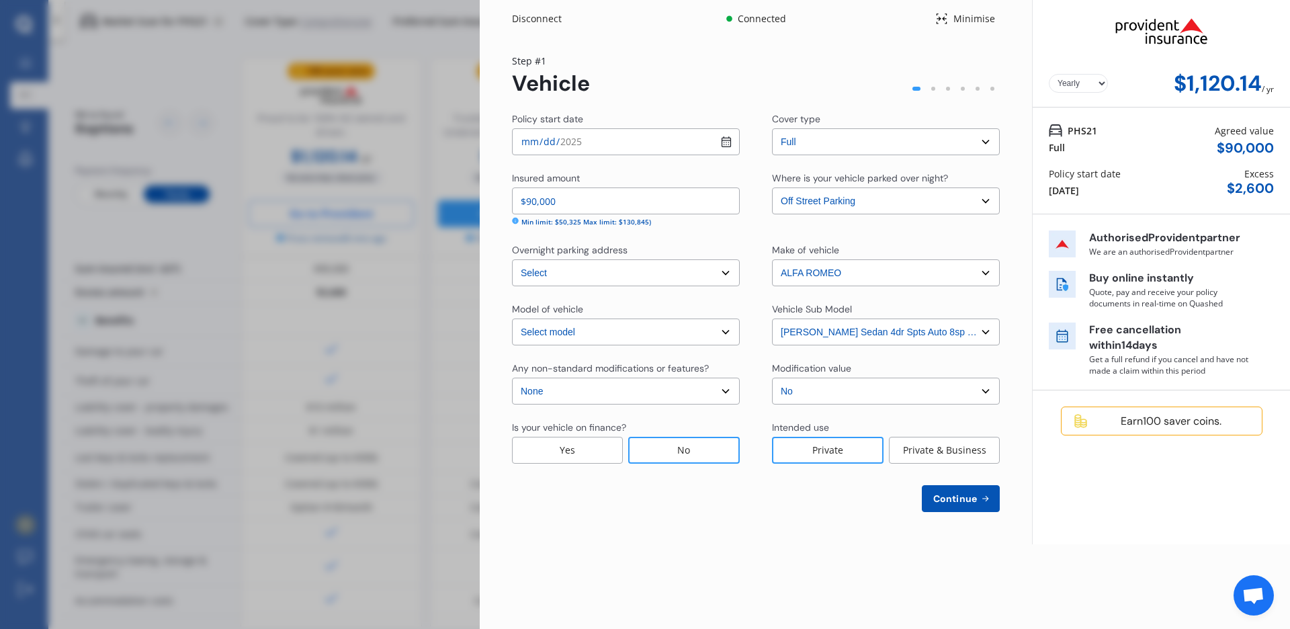
click at [959, 499] on span "Continue" at bounding box center [955, 498] width 49 height 11
select select "21"
select select "11"
select select "1977"
select select "NZ_FULL"
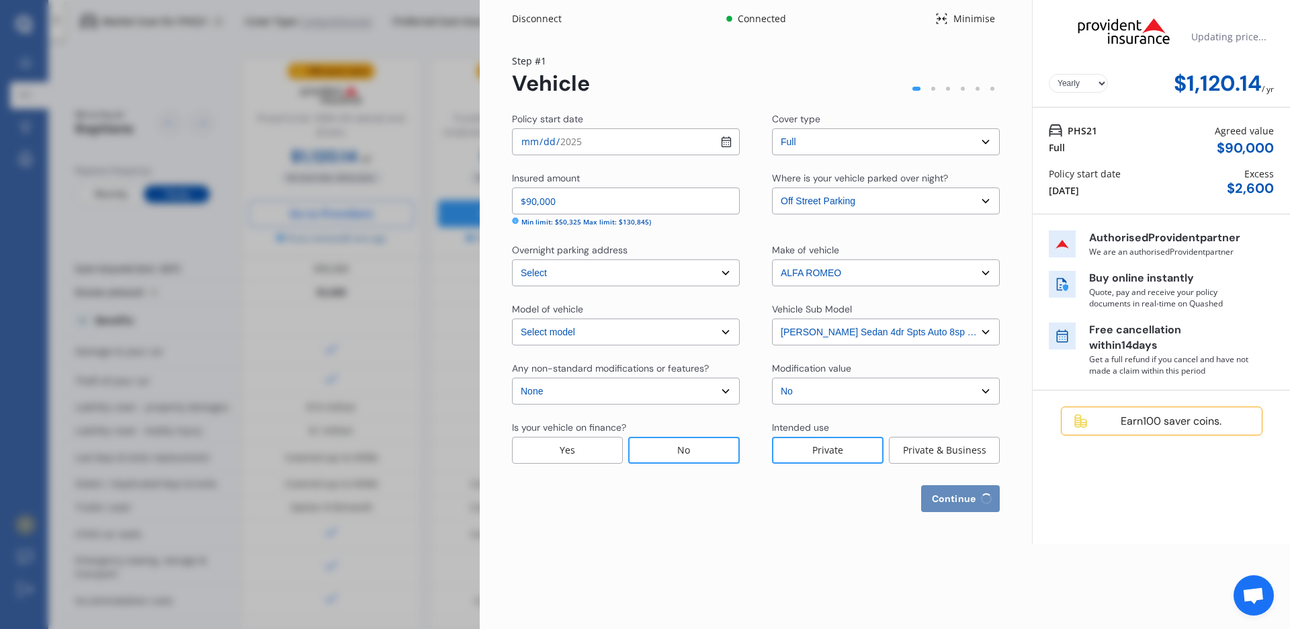
select select "0"
select select "25"
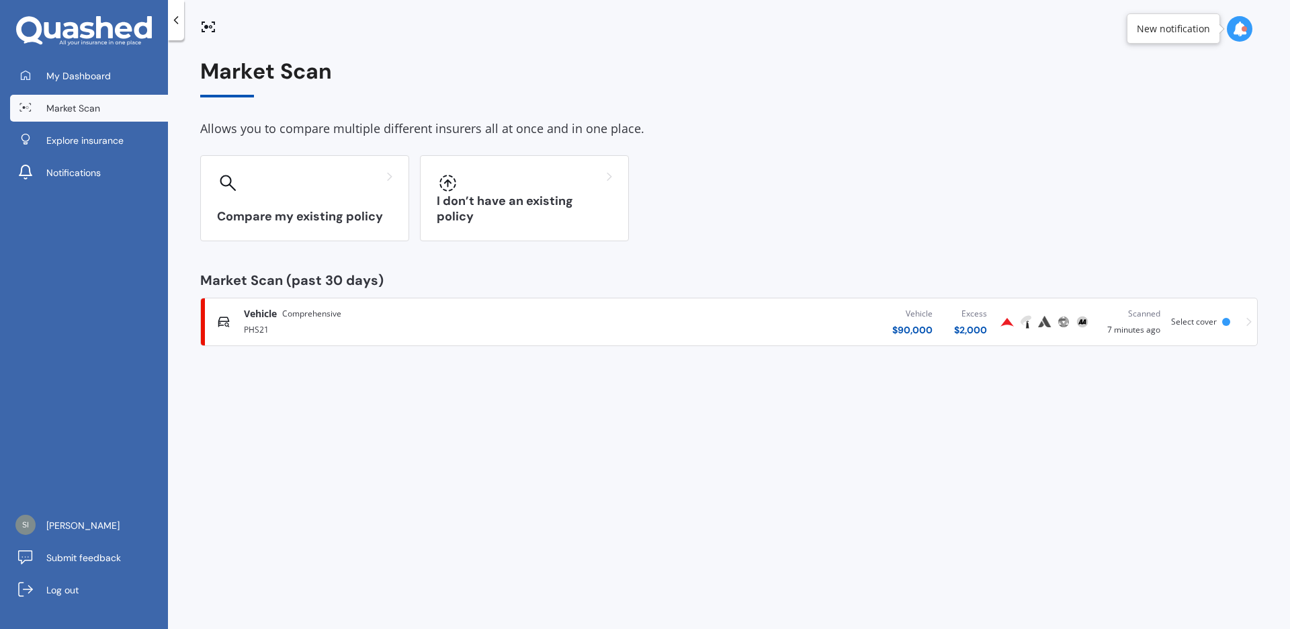
click at [819, 308] on div "Vehicle $ 90,000 Excess $ 2,000" at bounding box center [802, 322] width 390 height 40
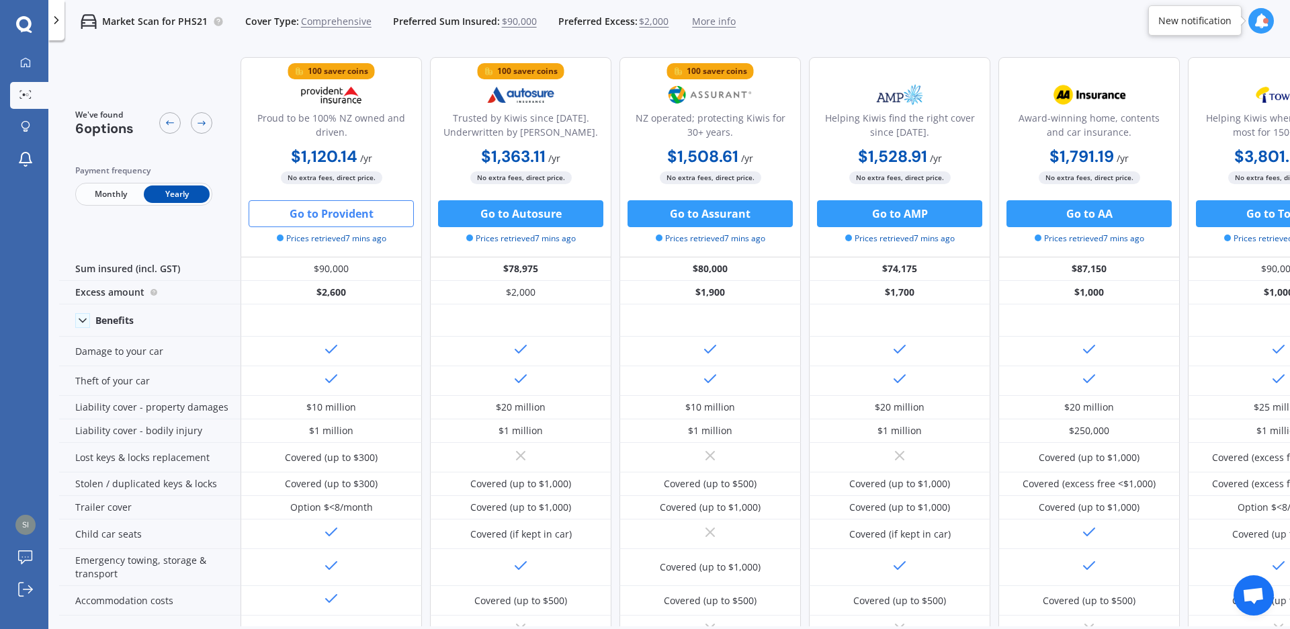
click at [319, 224] on button "Go to Provident" at bounding box center [331, 213] width 165 height 27
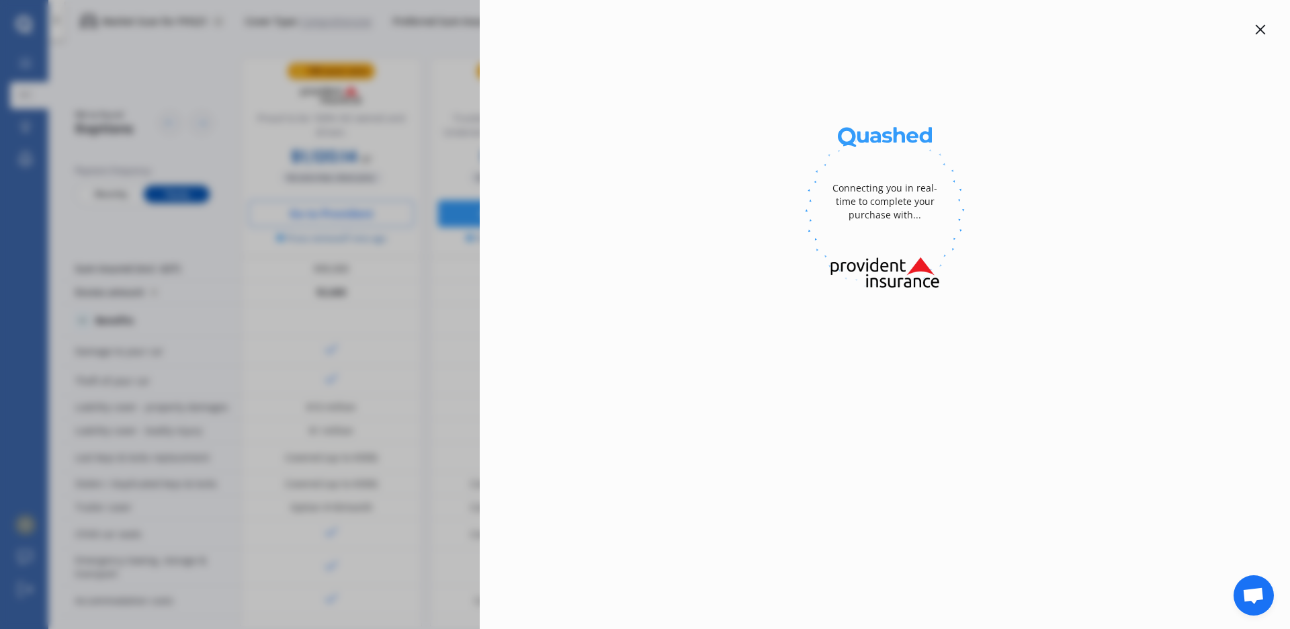
select select "full"
select select "OFF-STREET"
select select "[STREET_ADDRESS][PERSON_NAME]"
select select "ALFA ROMEO"
select select "[PERSON_NAME]"
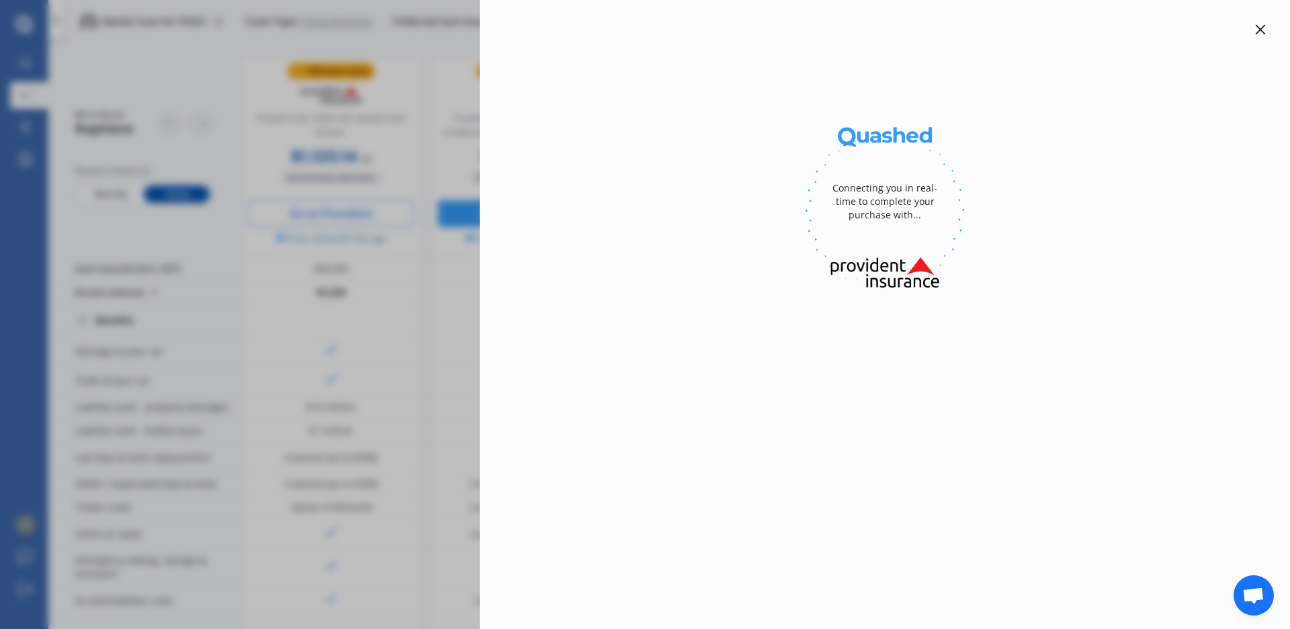
select select "NZVALFA2022AEAC"
select select "none"
select select "NO"
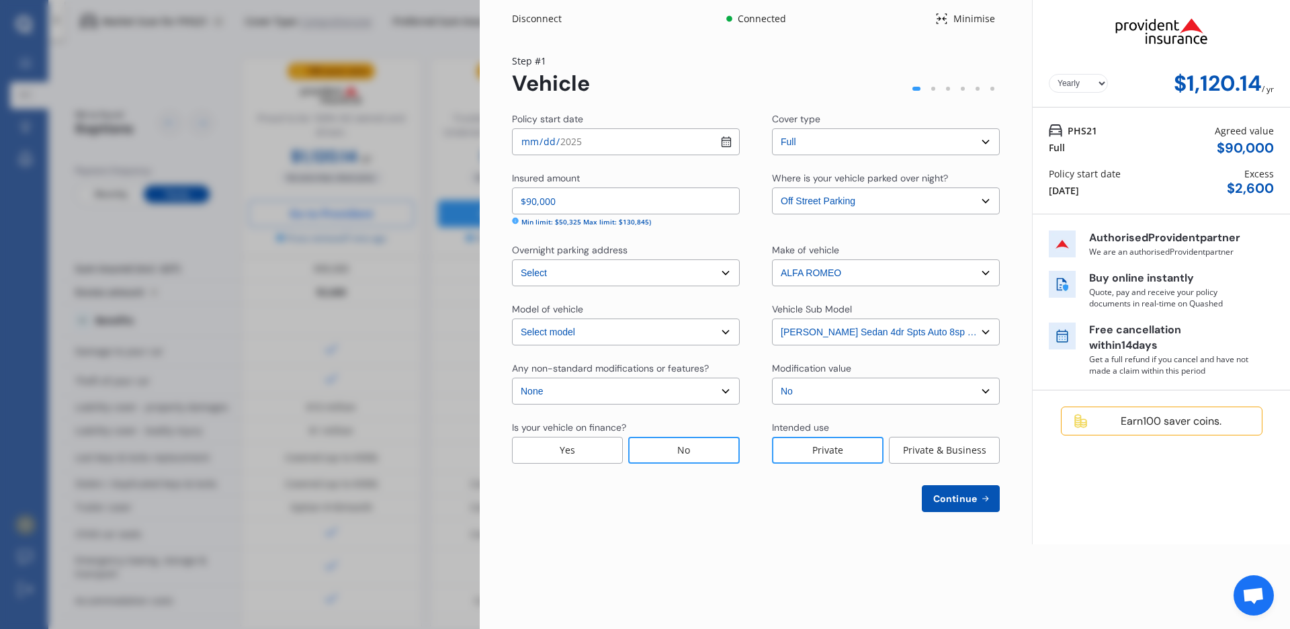
click at [971, 497] on span "Continue" at bounding box center [955, 498] width 49 height 11
select select "21"
select select "11"
select select "1977"
select select "NZ_FULL"
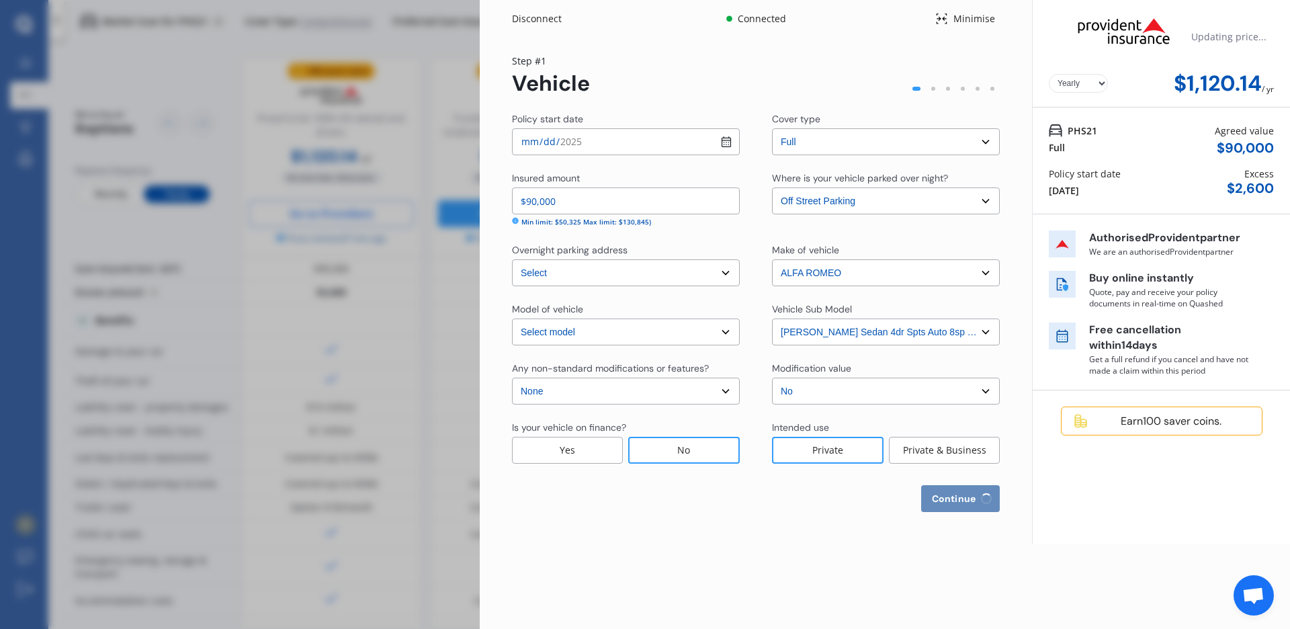
select select "0"
select select "25"
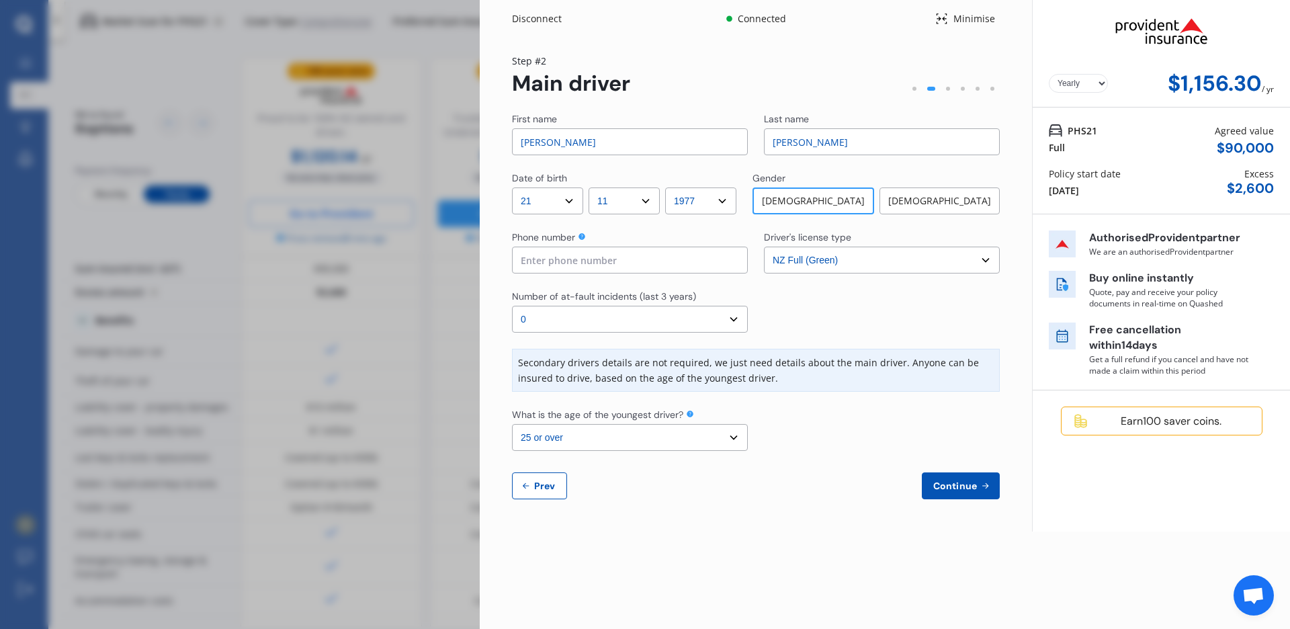
click at [512, 306] on select "Select number of at-fault incidents (last 3 years) 0 1 2 3 4 5 or more" at bounding box center [630, 319] width 236 height 27
click at [734, 316] on select "Select number of at-fault incidents (last 3 years) 0 1 2 3 4 5 or more" at bounding box center [630, 319] width 236 height 27
click at [954, 486] on span "Continue" at bounding box center [955, 485] width 49 height 11
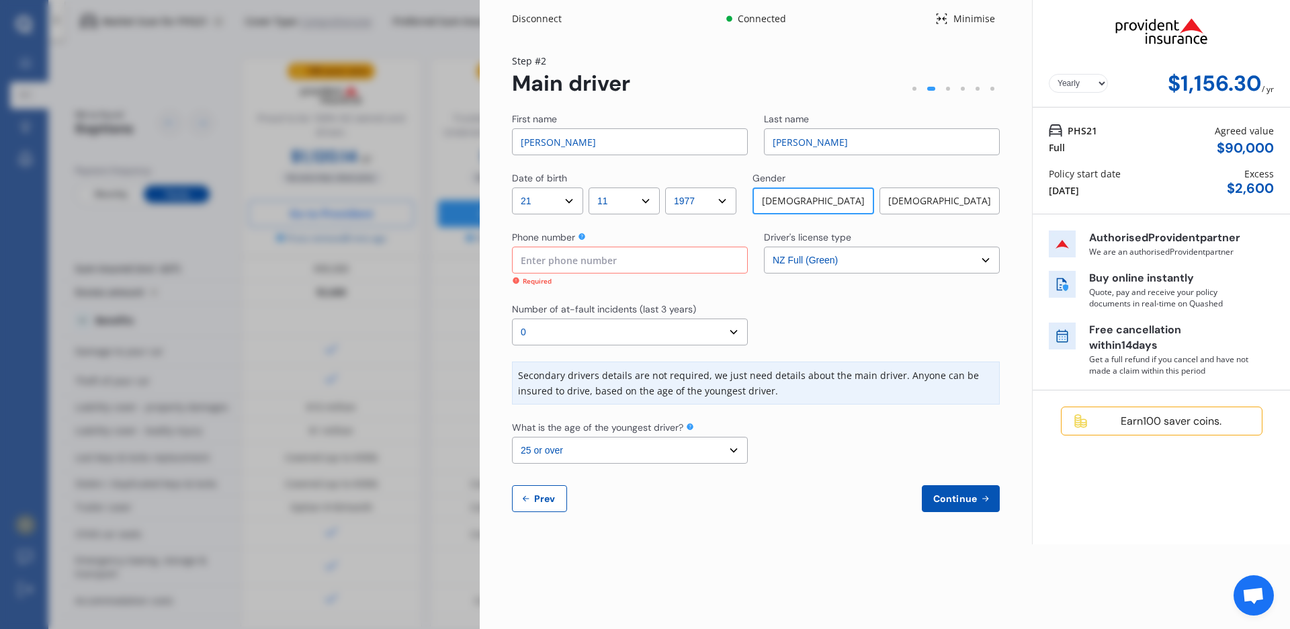
click at [587, 263] on input at bounding box center [630, 260] width 236 height 27
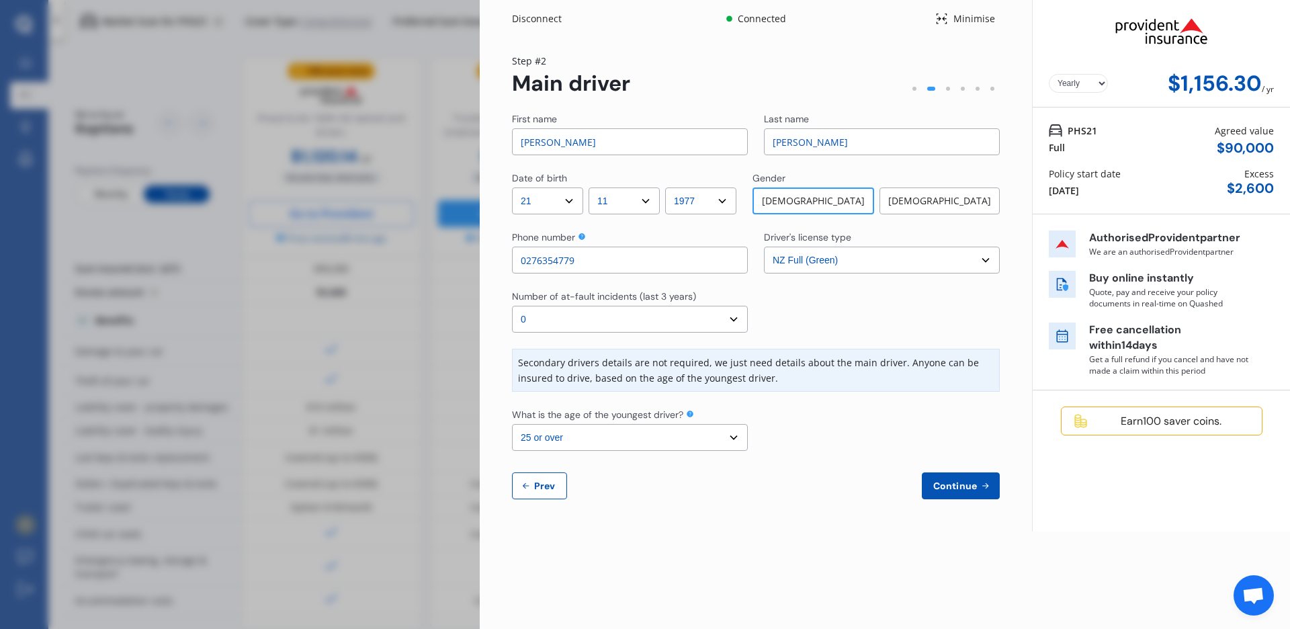
type input "0276354779"
click at [954, 490] on span "Continue" at bounding box center [955, 485] width 49 height 11
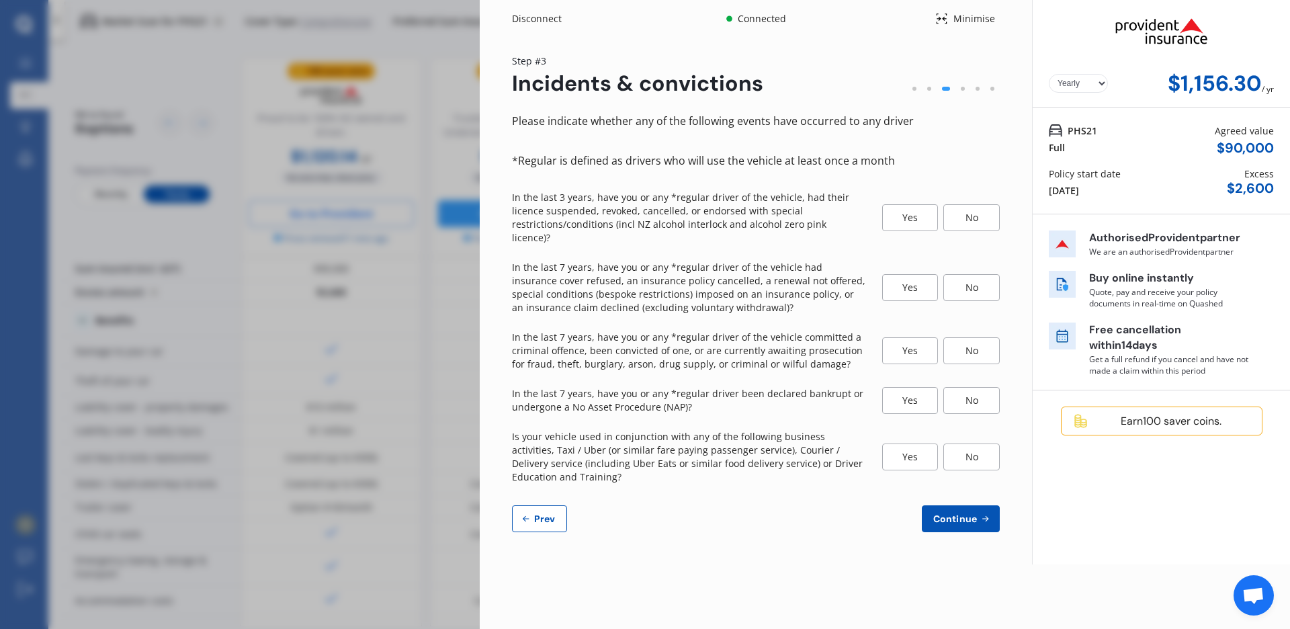
click at [971, 208] on div "No" at bounding box center [971, 217] width 56 height 27
click at [965, 274] on div "No" at bounding box center [971, 287] width 56 height 27
click at [960, 343] on div "No" at bounding box center [971, 350] width 56 height 27
click at [979, 392] on div "No" at bounding box center [971, 400] width 56 height 27
click at [980, 443] on div "No" at bounding box center [971, 456] width 56 height 27
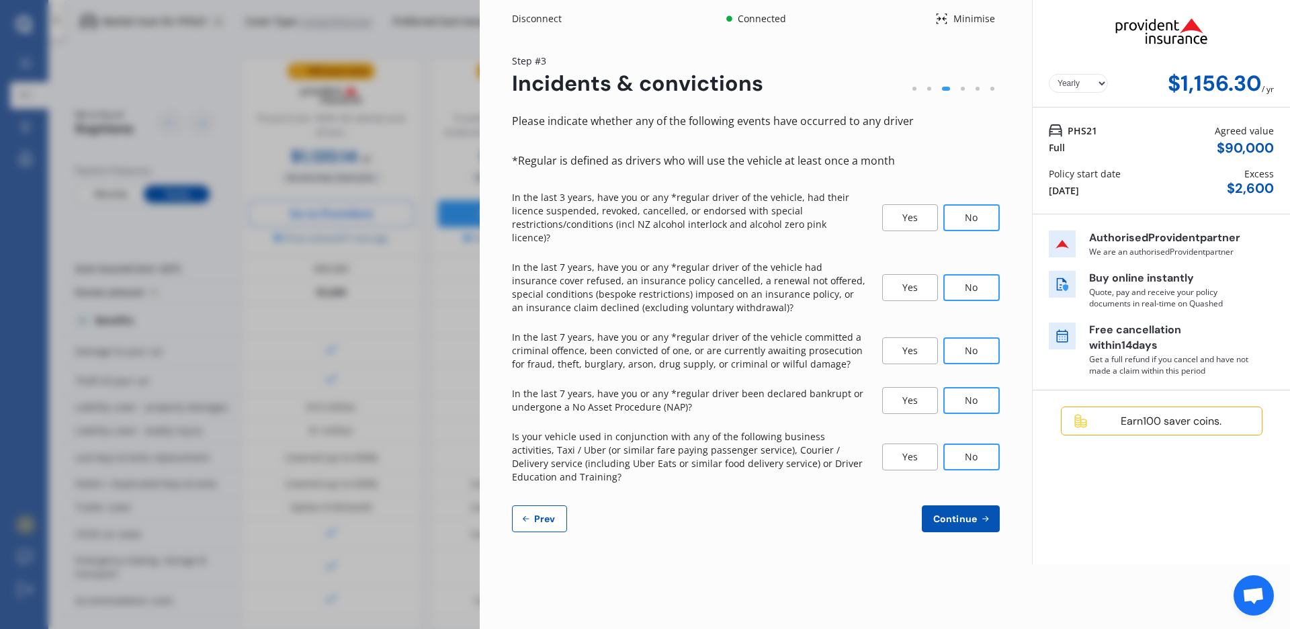
click at [958, 513] on span "Continue" at bounding box center [955, 518] width 49 height 11
select select "1700"
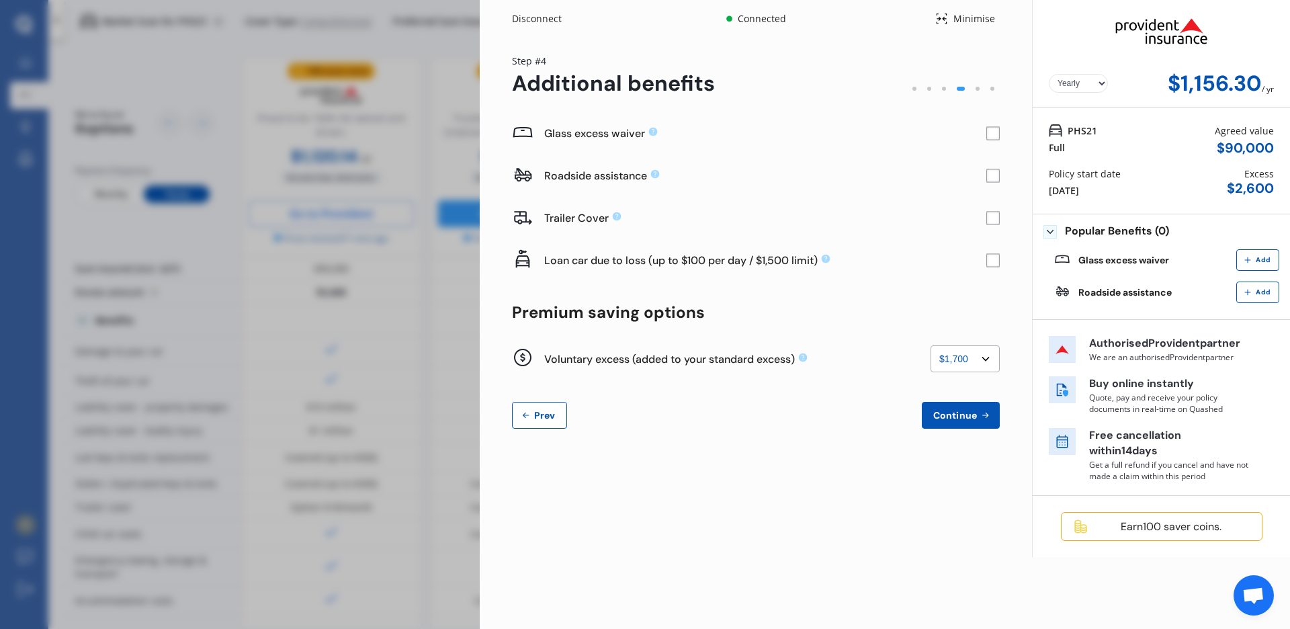
click at [996, 135] on rect at bounding box center [992, 133] width 13 height 13
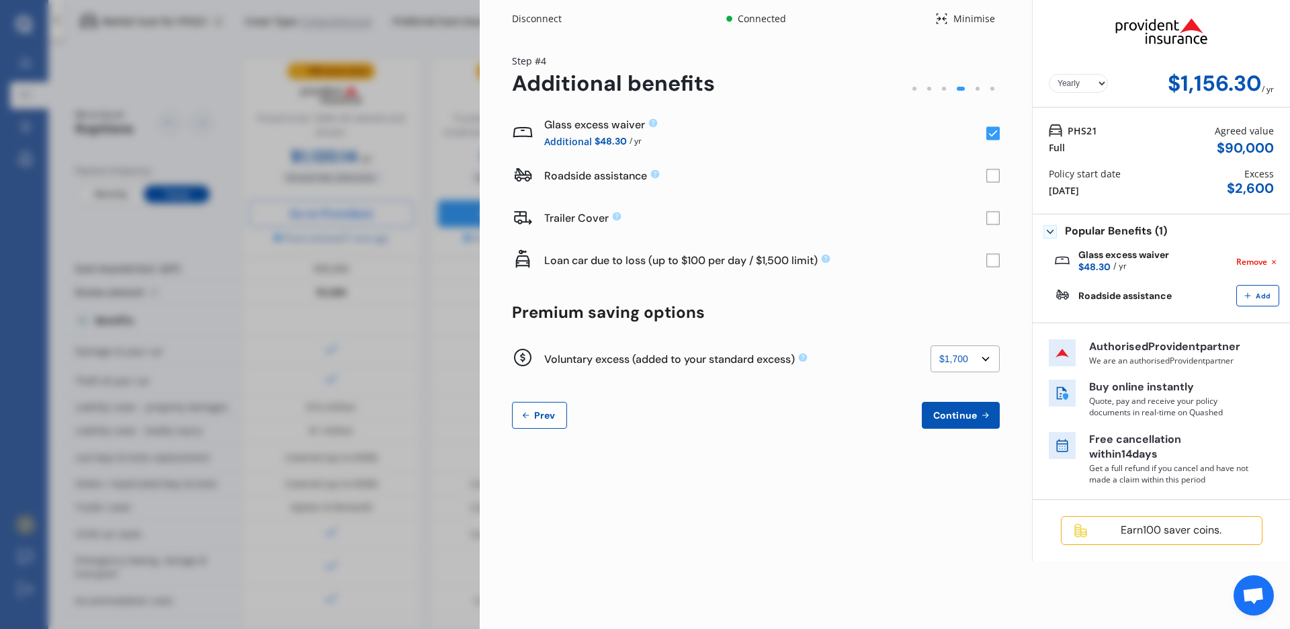
click at [931, 345] on select "None $200 $450 $700 $950 $1,200 $1,700" at bounding box center [965, 358] width 69 height 27
click option "$1,700" at bounding box center [0, 0] width 0 height 0
click at [965, 411] on span "Continue" at bounding box center [955, 415] width 49 height 11
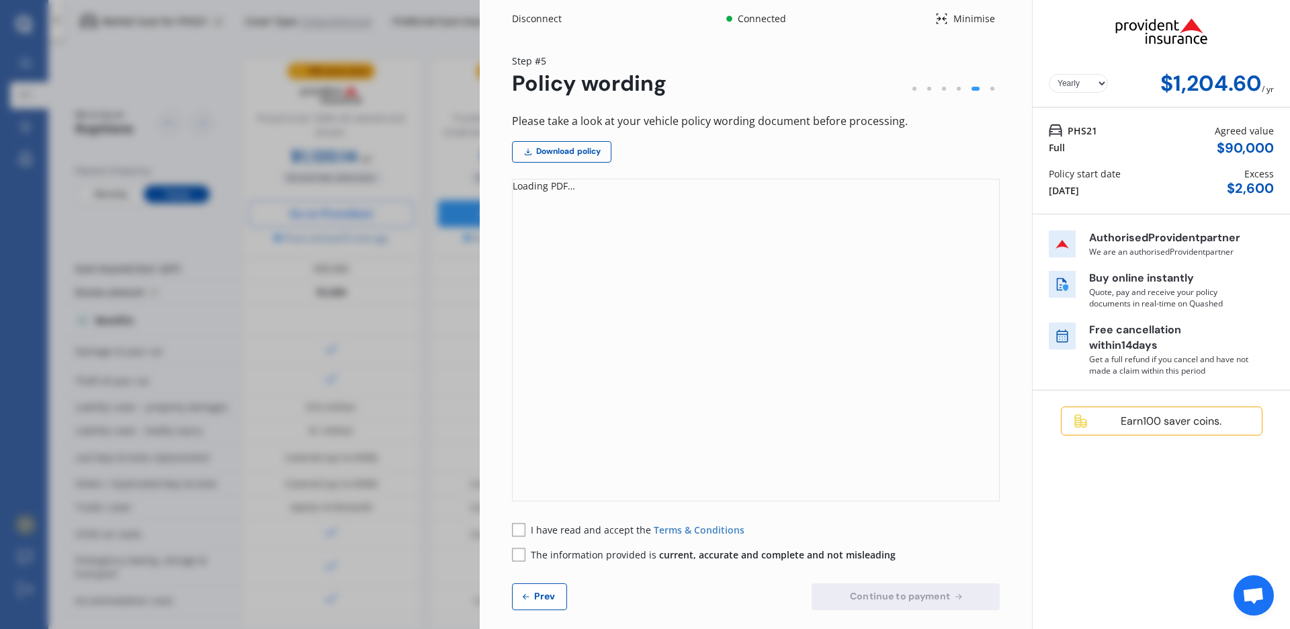
click at [558, 592] on button "Prev" at bounding box center [539, 596] width 55 height 27
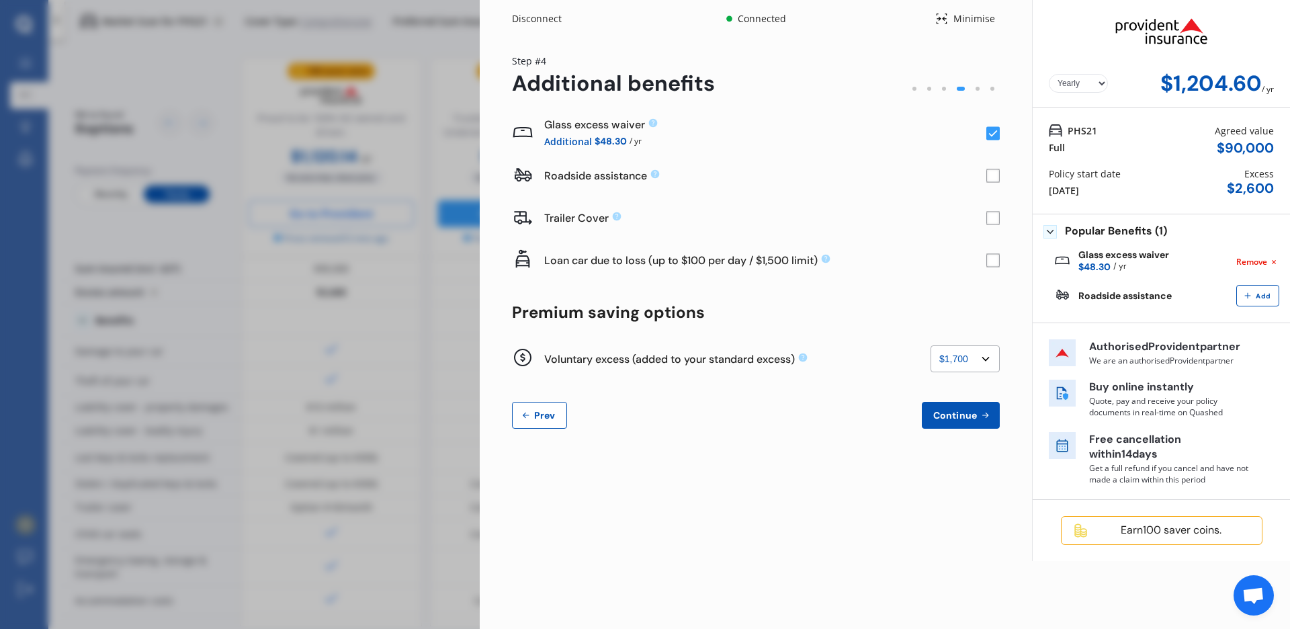
click at [931, 345] on select "None $200 $450 $700 $950 $1,200 $1,700" at bounding box center [965, 358] width 69 height 27
click option "None" at bounding box center [0, 0] width 0 height 0
click at [931, 345] on select "None $200 $450 $700 $950 $1,200 $1,700" at bounding box center [965, 358] width 69 height 27
click option "$1,700" at bounding box center [0, 0] width 0 height 0
click at [931, 345] on select "None $200 $450 $700 $950 $1,200 $1,700" at bounding box center [965, 358] width 69 height 27
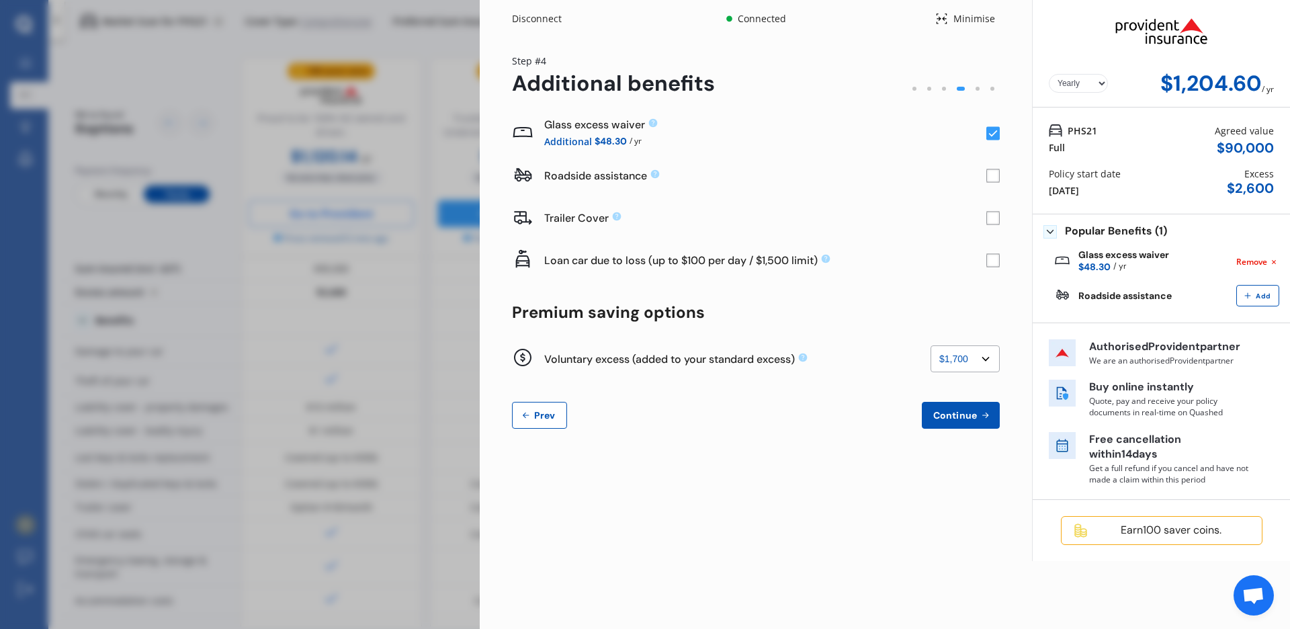
select select "0"
click option "None" at bounding box center [0, 0] width 0 height 0
click at [947, 419] on span "Continue" at bounding box center [955, 415] width 49 height 11
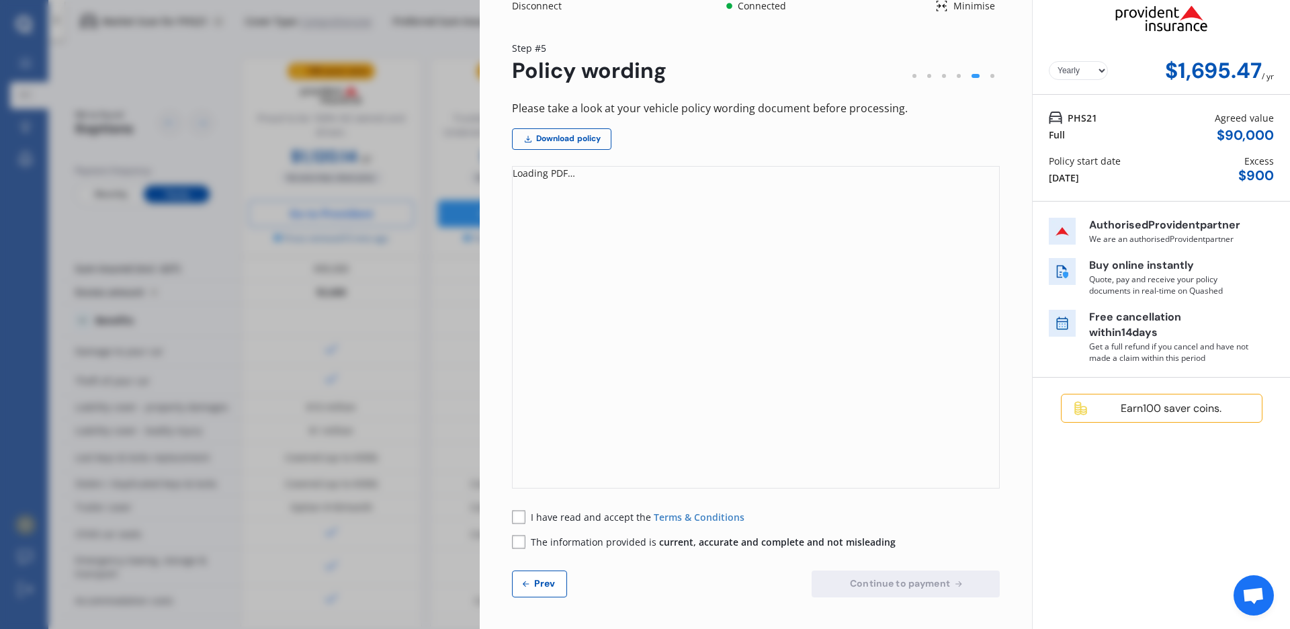
scroll to position [13, 0]
click at [552, 585] on span "Prev" at bounding box center [544, 582] width 27 height 11
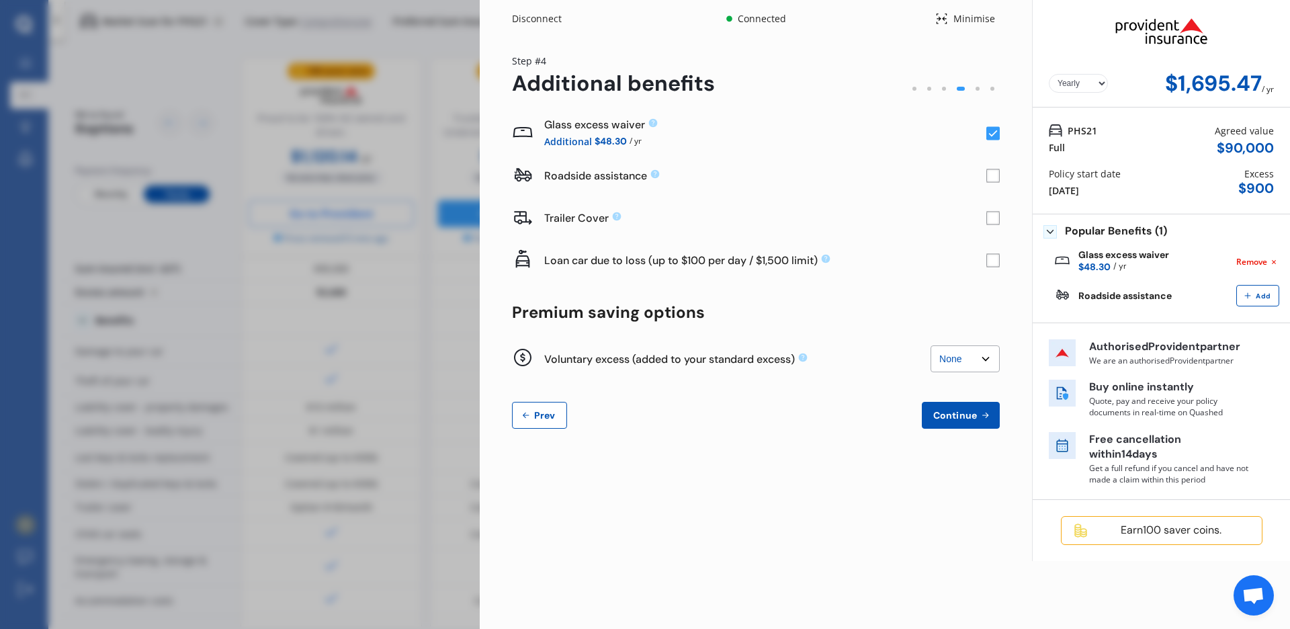
click at [931, 345] on select "None $200 $450 $700 $950 $1,200 $1,700" at bounding box center [965, 358] width 69 height 27
select select "1700"
click option "$1,700" at bounding box center [0, 0] width 0 height 0
click at [971, 411] on span "Continue" at bounding box center [955, 415] width 49 height 11
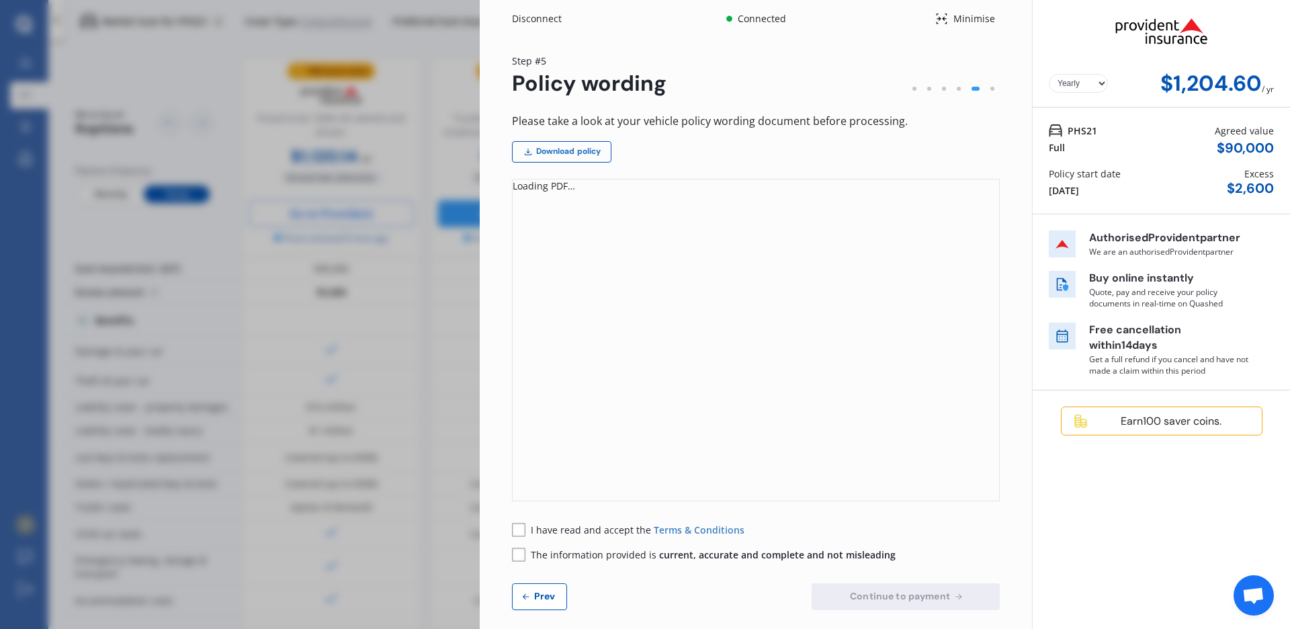
click at [558, 153] on link "Download policy" at bounding box center [561, 151] width 99 height 21
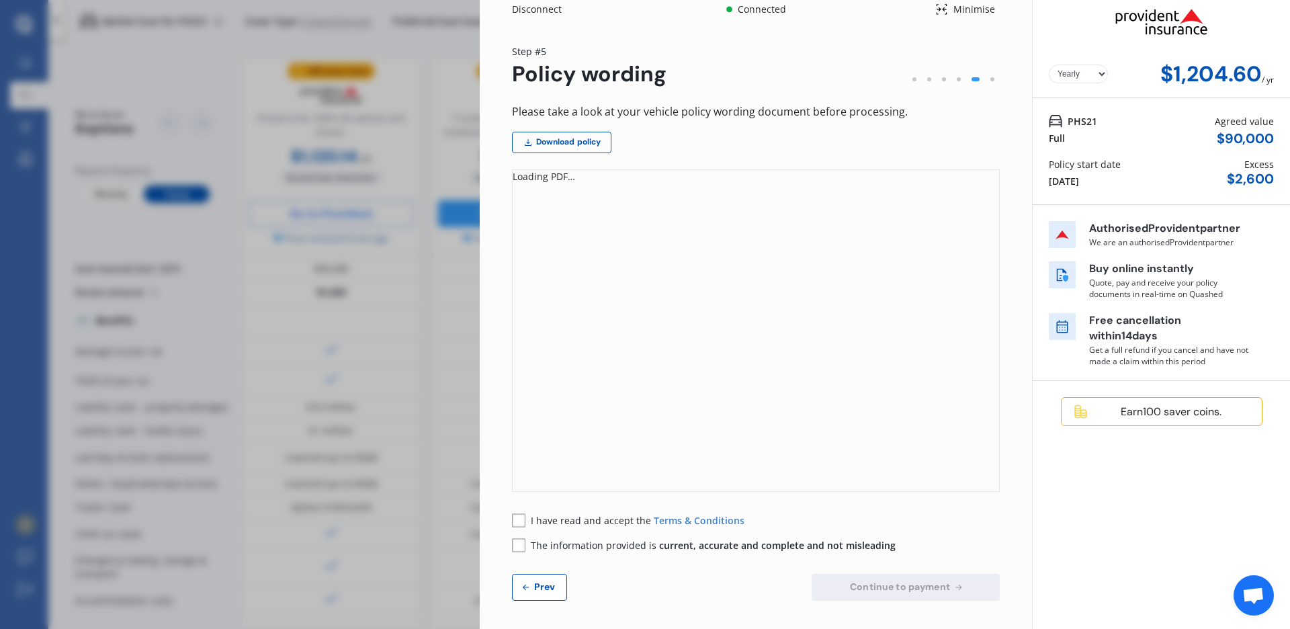
scroll to position [13, 0]
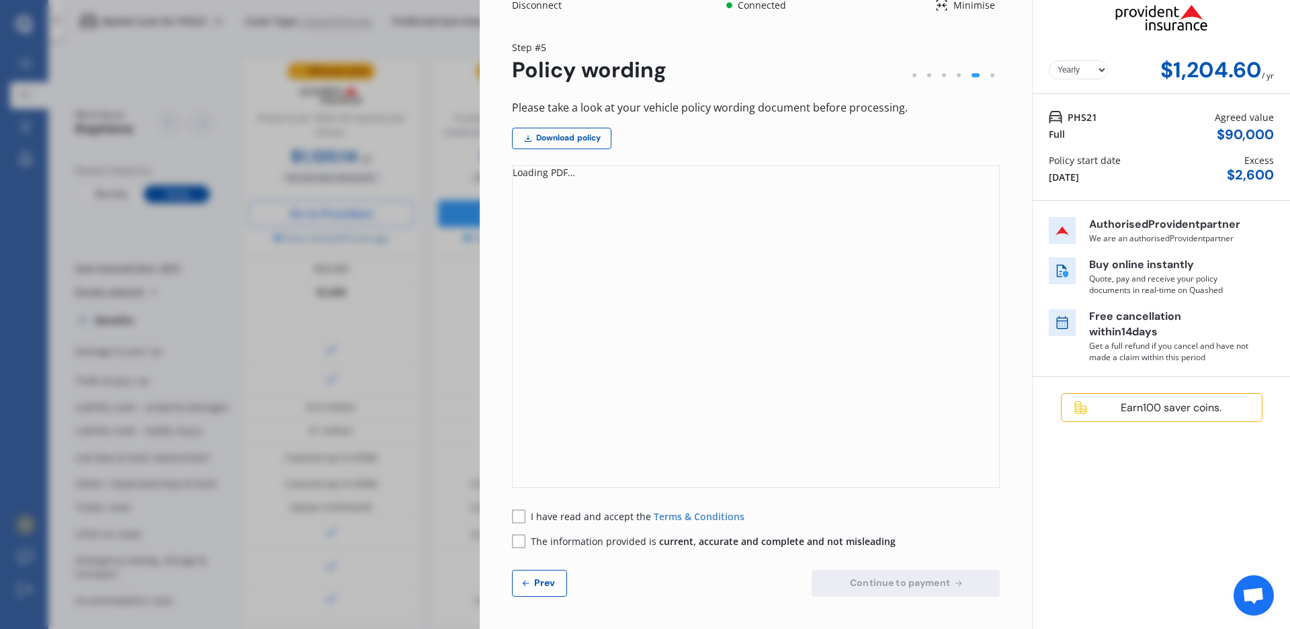
click at [520, 515] on rect at bounding box center [518, 515] width 13 height 13
click at [515, 538] on rect at bounding box center [518, 540] width 13 height 13
click at [905, 583] on span "Continue to payment" at bounding box center [899, 582] width 105 height 11
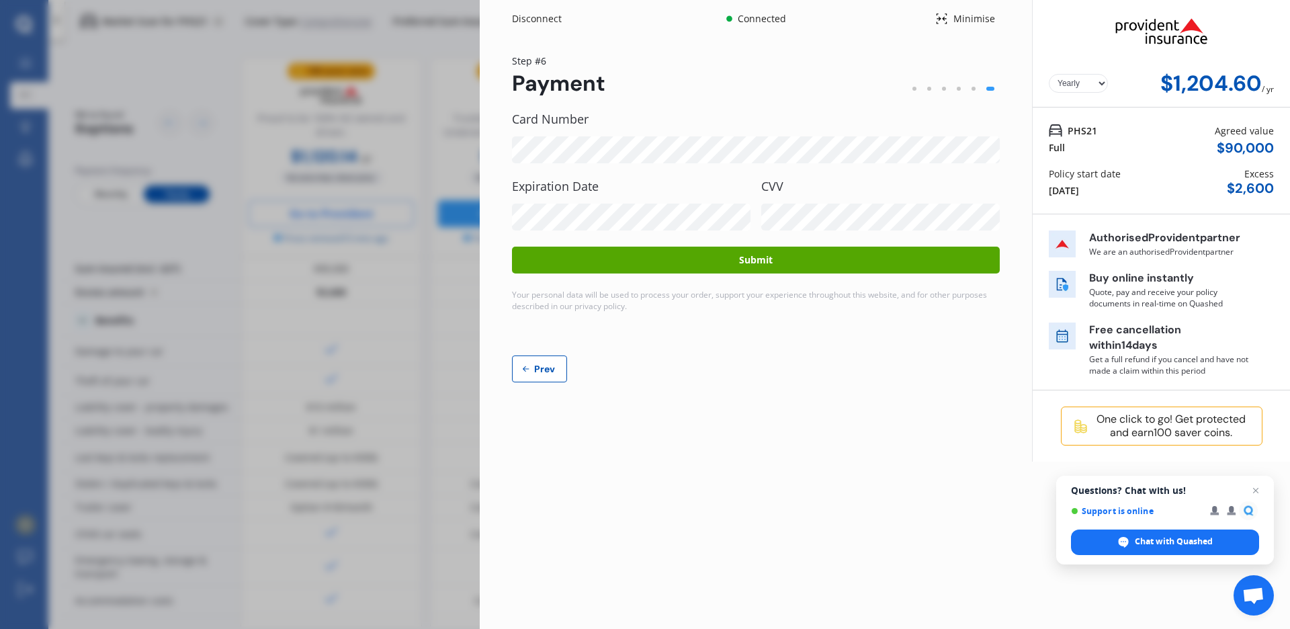
click at [801, 262] on button "Submit" at bounding box center [756, 260] width 488 height 27
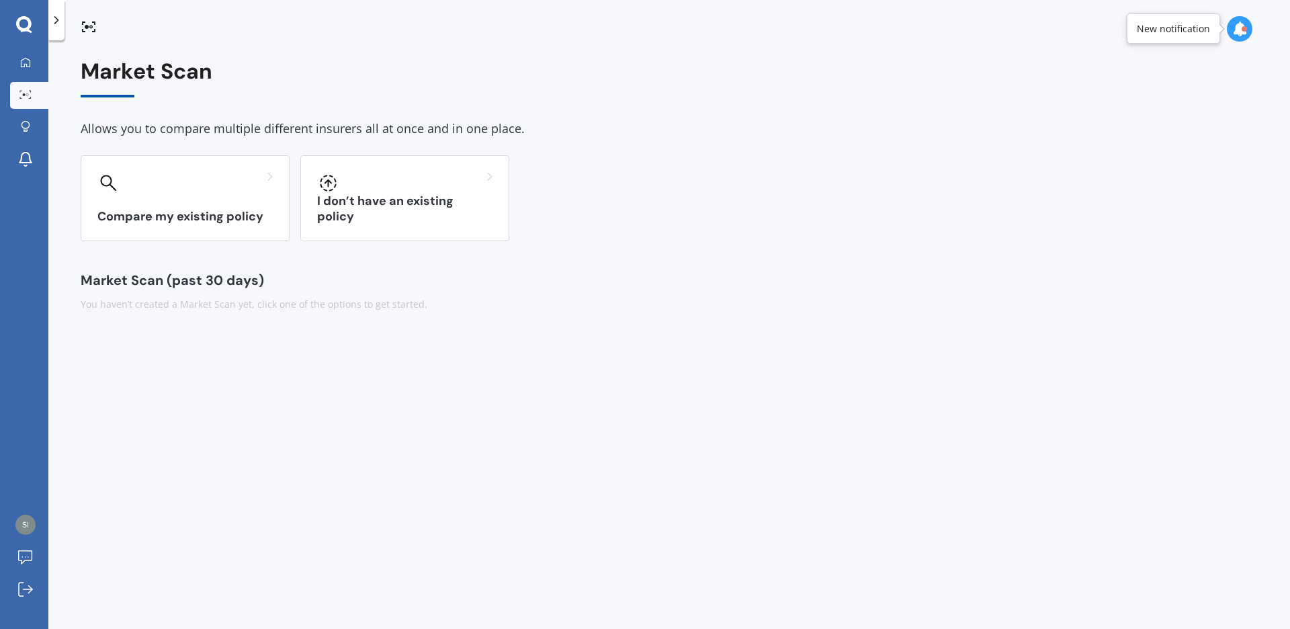
click at [1236, 32] on icon at bounding box center [1239, 28] width 15 height 15
click at [1168, 100] on div "Assurant Purchase Finish now" at bounding box center [1138, 94] width 120 height 25
click at [1169, 99] on div "Assurant Purchase Finish now" at bounding box center [1138, 94] width 120 height 25
click at [1140, 97] on div "Assurant Purchase" at bounding box center [1126, 89] width 96 height 15
click at [1121, 153] on div "Market Scan Ready PHS21" at bounding box center [1138, 141] width 120 height 25
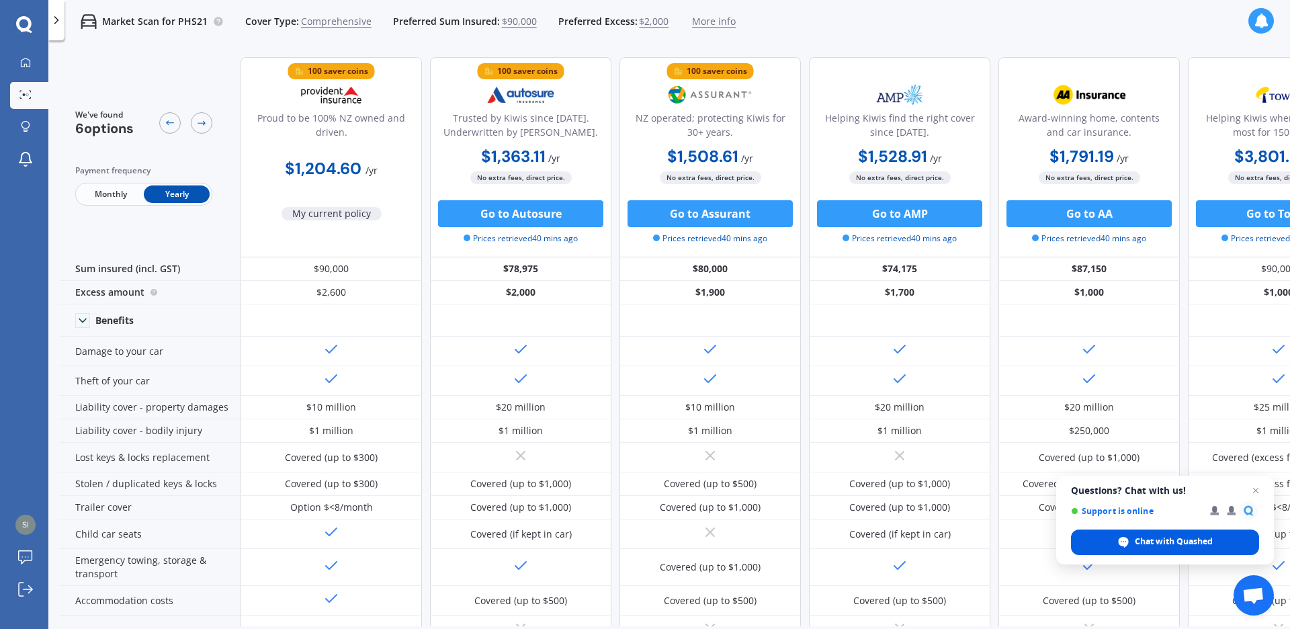
click at [1140, 536] on span "Chat with Quashed" at bounding box center [1174, 541] width 78 height 12
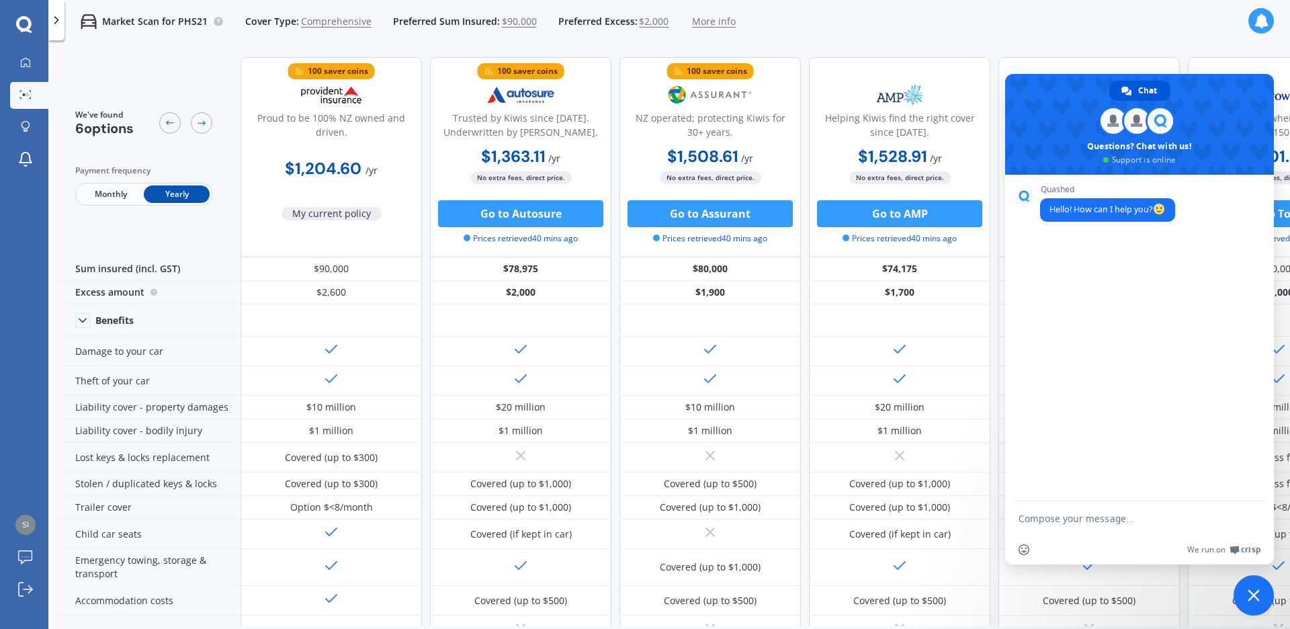
click at [1053, 275] on div "Quashed Hello! How can I help you?" at bounding box center [1139, 338] width 269 height 327
click at [1014, 249] on div "Quashed Hello! How can I help you?" at bounding box center [1139, 338] width 269 height 327
click at [1038, 243] on div "Quashed Hello! How can I help you?" at bounding box center [1139, 338] width 269 height 327
click at [1077, 544] on div "We run on Crisp" at bounding box center [1148, 549] width 224 height 11
click at [1071, 471] on div "Quashed Hello! How can I help you?" at bounding box center [1139, 338] width 269 height 327
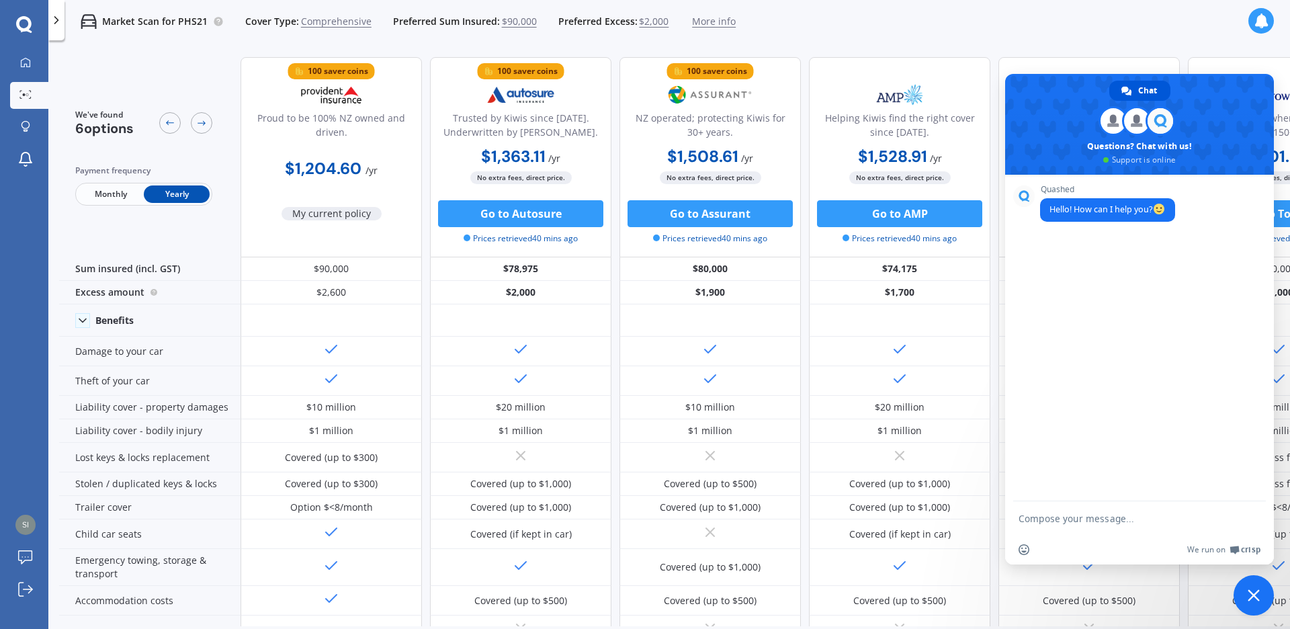
click at [1141, 523] on textarea "Compose your message..." at bounding box center [1126, 518] width 215 height 34
type textarea "Have just insured via website and required start date of [DATE] chaged and defu…"
click at [1252, 490] on span "Send" at bounding box center [1251, 494] width 10 height 10
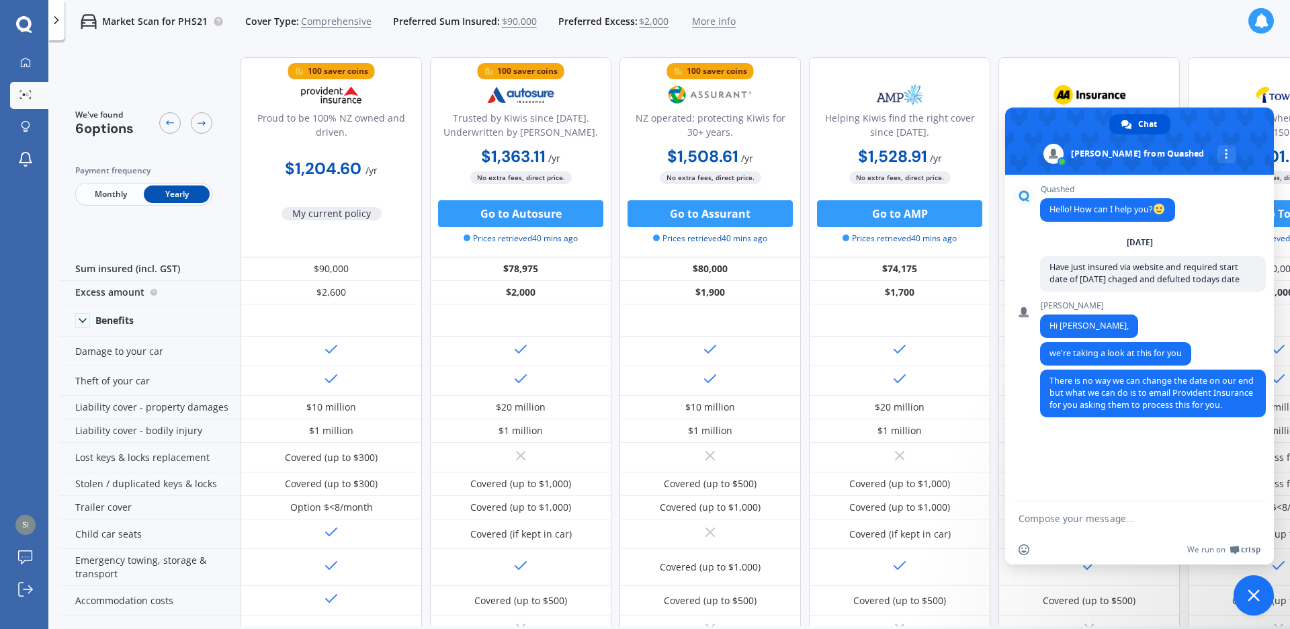
click at [1051, 549] on div "We run on Crisp" at bounding box center [1148, 549] width 224 height 11
click at [1049, 527] on textarea "Compose your message..." at bounding box center [1126, 518] width 215 height 34
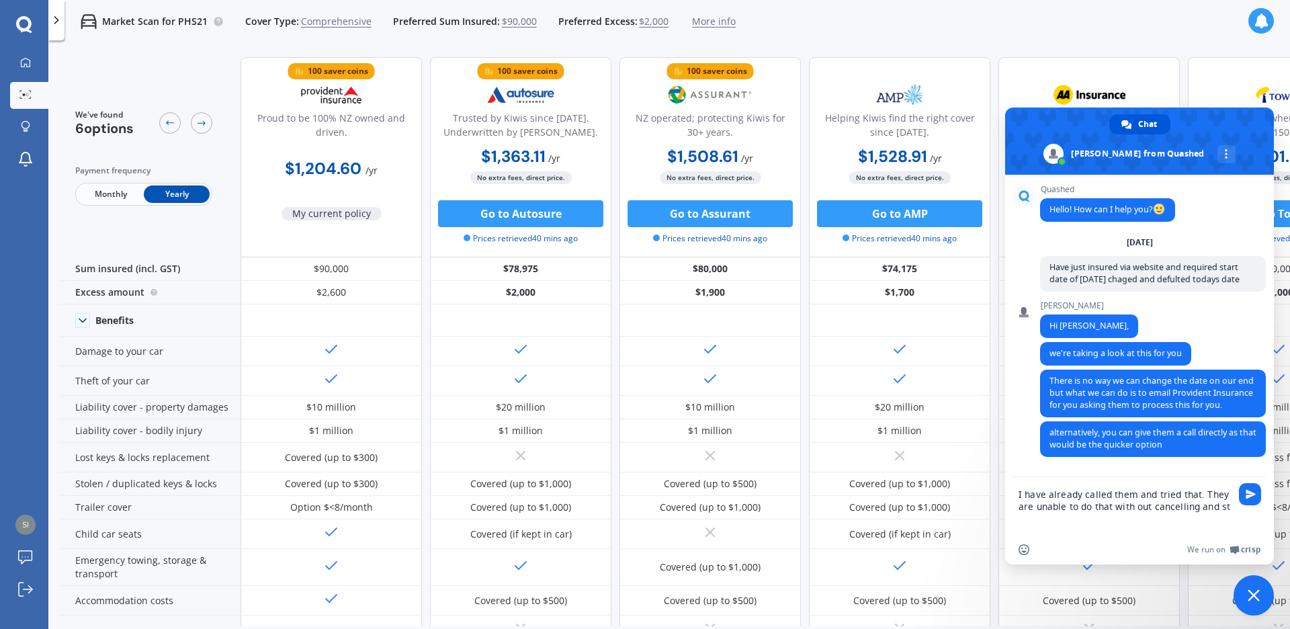
click at [1138, 511] on textarea "I have already called them and tried that. They are unable to do that with out …" at bounding box center [1126, 506] width 215 height 58
click at [1137, 507] on textarea "I have already called them and tried that. They are unable to do that with out …" at bounding box center [1126, 506] width 215 height 58
click at [1227, 506] on textarea "I have already called them and tried that. They are unable to do that without c…" at bounding box center [1126, 506] width 215 height 58
type textarea "I have already called them and tried that. They are unable to do that without c…"
click at [1241, 478] on span "Send" at bounding box center [1250, 482] width 22 height 22
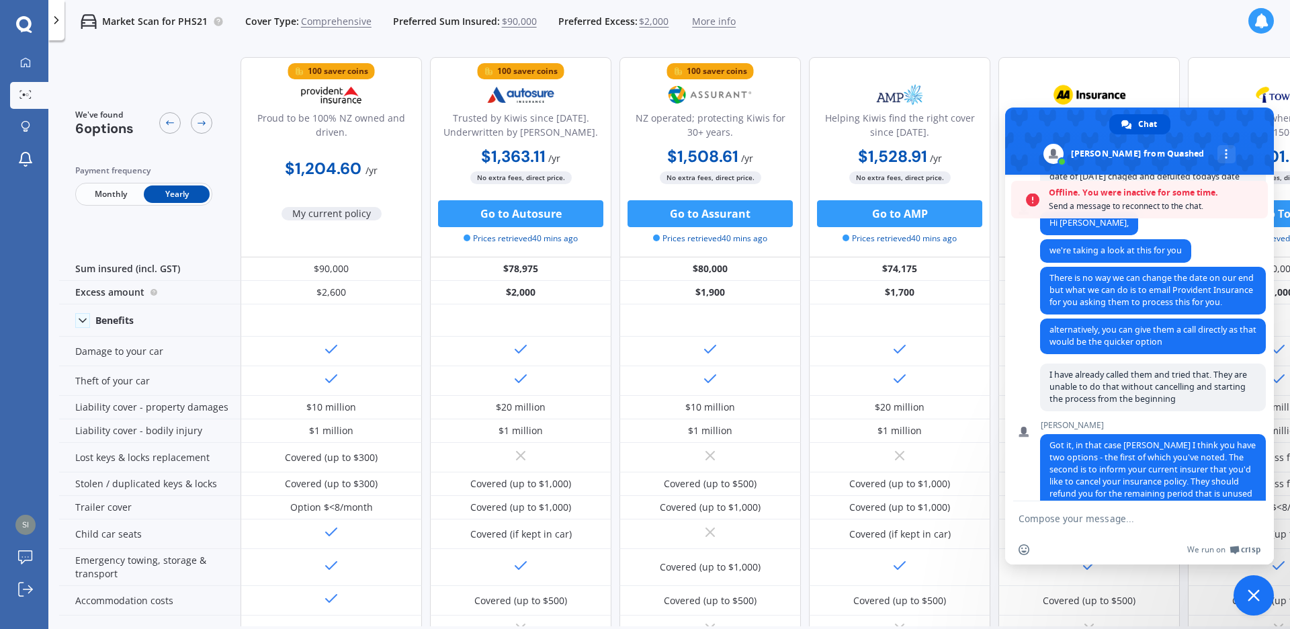
scroll to position [190, 0]
